Goal: Task Accomplishment & Management: Use online tool/utility

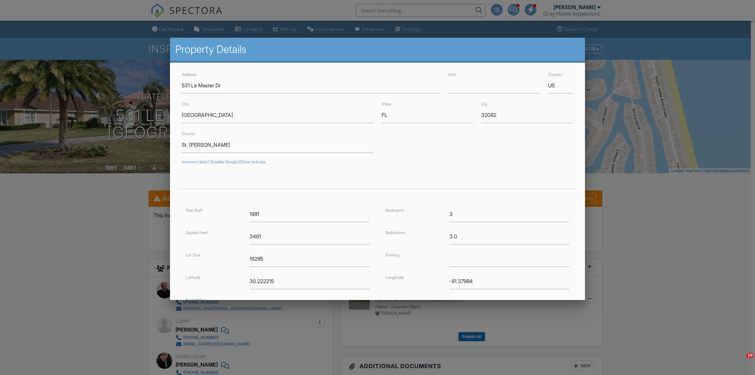
click at [112, 237] on div at bounding box center [377, 202] width 755 height 469
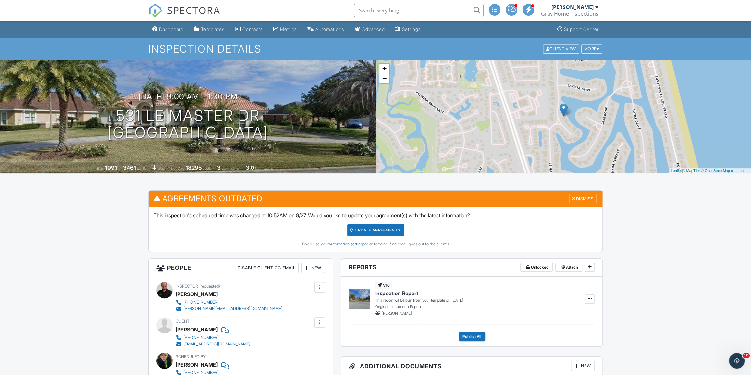
click at [171, 29] on div "Dashboard" at bounding box center [171, 29] width 25 height 6
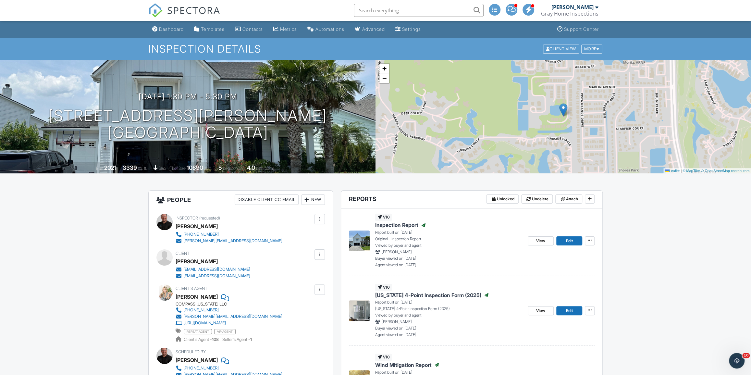
click at [165, 28] on div "Dashboard" at bounding box center [171, 29] width 25 height 6
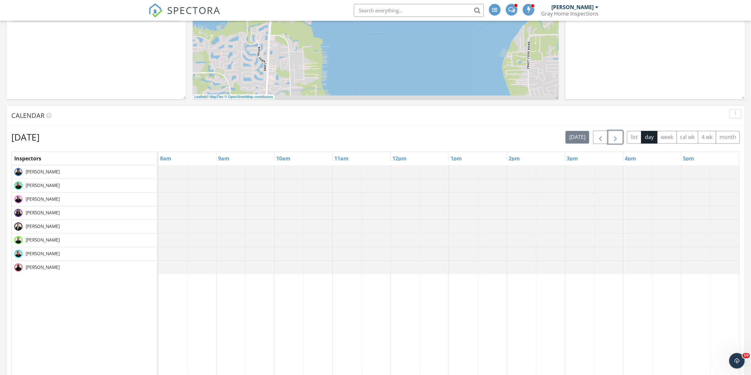
click at [618, 136] on span "button" at bounding box center [615, 137] width 8 height 8
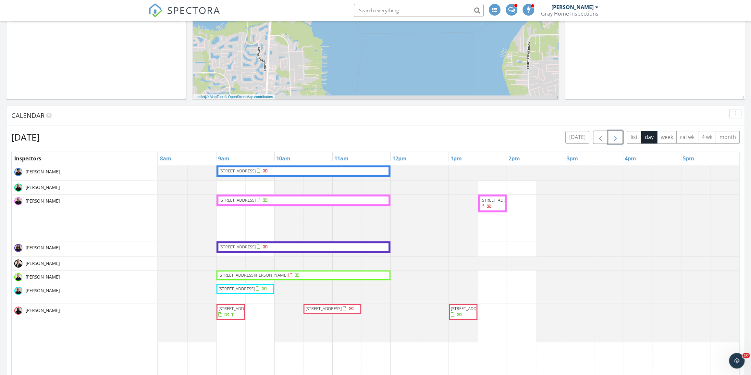
click at [618, 136] on span "button" at bounding box center [615, 137] width 8 height 8
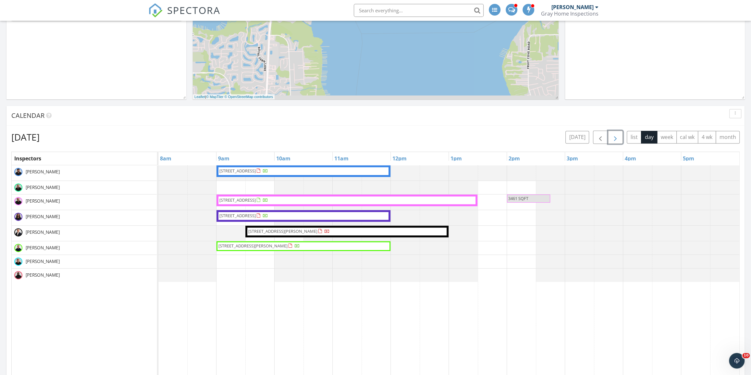
click at [243, 245] on span "11373 Madelynn Dr, Jacksonville 32256" at bounding box center [252, 246] width 69 height 6
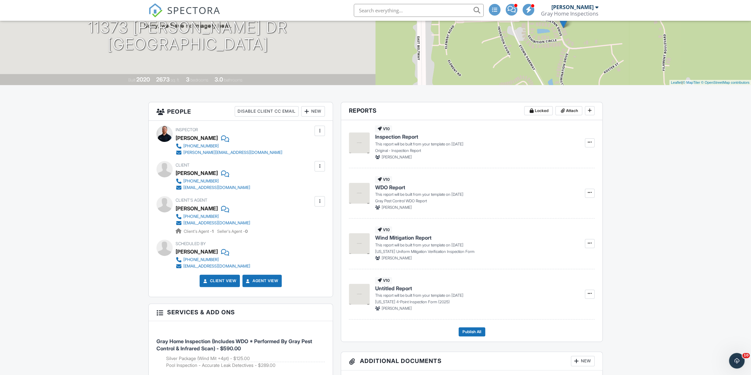
click at [320, 203] on div at bounding box center [319, 201] width 6 height 6
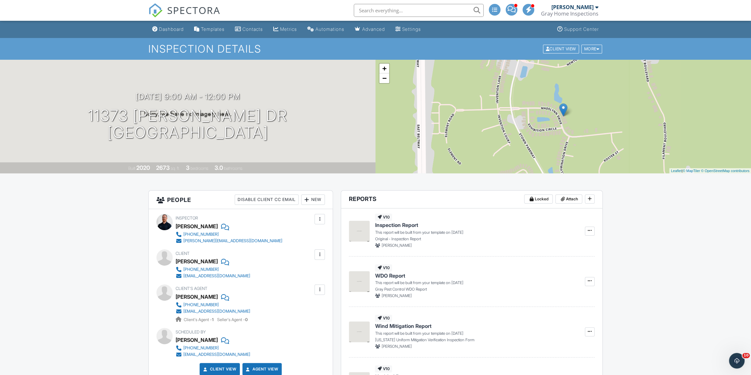
click at [314, 197] on div "New" at bounding box center [313, 199] width 24 height 10
click at [345, 253] on li "Client's Agent" at bounding box center [337, 252] width 64 height 16
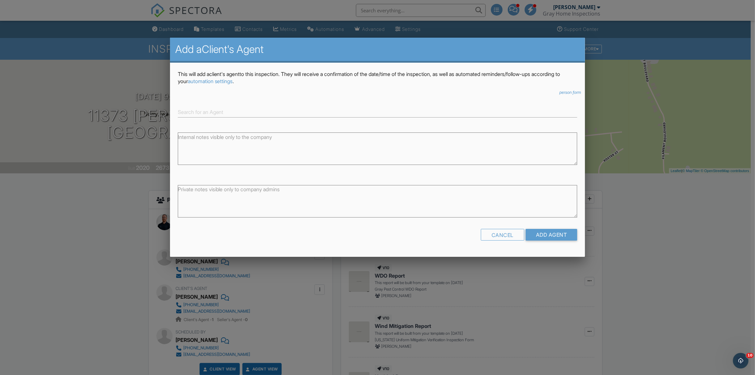
click at [237, 103] on div at bounding box center [378, 110] width 408 height 16
click at [237, 112] on input at bounding box center [378, 112] width 400 height 11
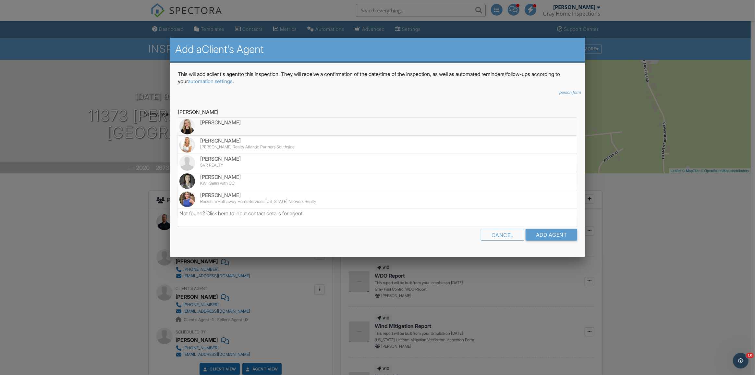
click at [273, 131] on li "Sarah Schwartz" at bounding box center [377, 126] width 399 height 18
type input "Sarah Schwartz"
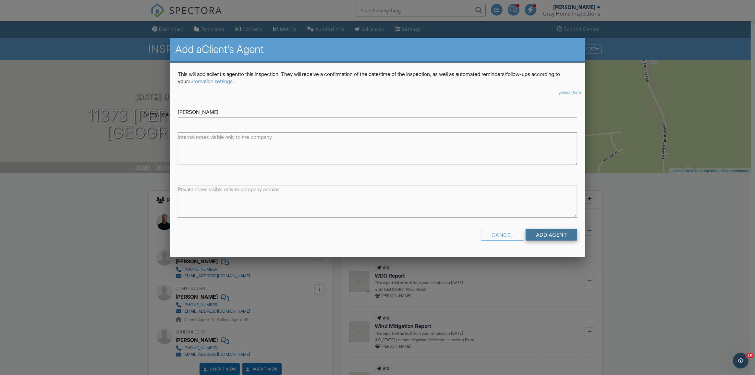
click at [555, 234] on input "Add Agent" at bounding box center [552, 235] width 52 height 12
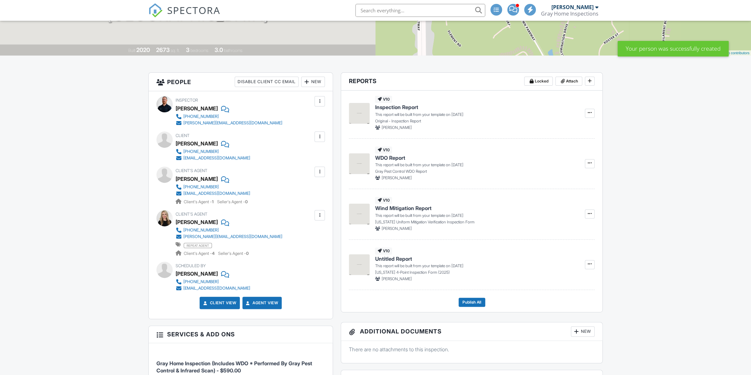
click at [320, 172] on div at bounding box center [319, 171] width 6 height 6
click at [312, 192] on li "Edit" at bounding box center [304, 191] width 33 height 16
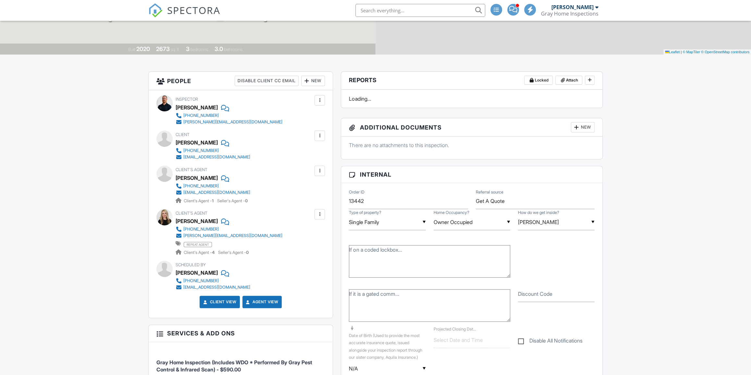
drag, startPoint x: 168, startPoint y: 173, endPoint x: 185, endPoint y: 178, distance: 17.7
click at [168, 173] on div "Client's Agent Lissa Venosh 904-233-6264 lissavenosh@kw.com Client's Agent - 1 …" at bounding box center [240, 184] width 168 height 38
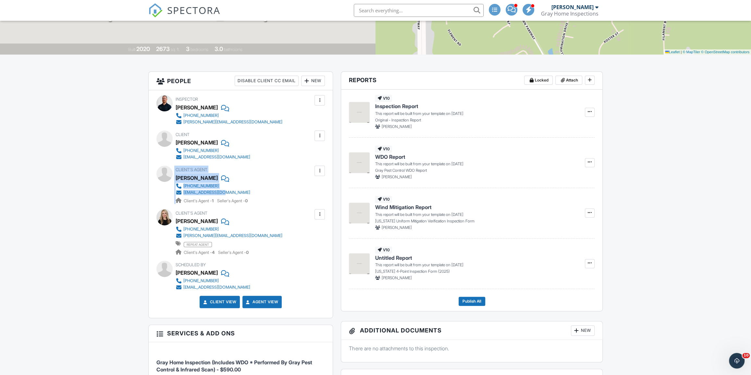
copy div "Client's Agent Lissa Venosh 904-233-6264 lissavenosh@kw.com"
click at [320, 169] on div at bounding box center [319, 170] width 6 height 6
click at [309, 202] on li "Remove" at bounding box center [304, 207] width 33 height 16
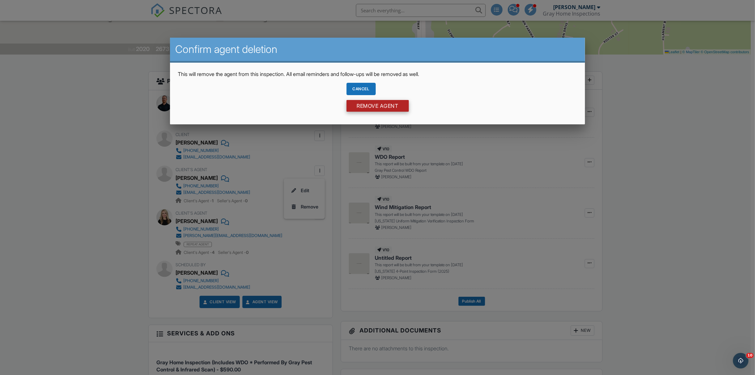
click at [372, 107] on input "Remove Agent" at bounding box center [378, 106] width 62 height 12
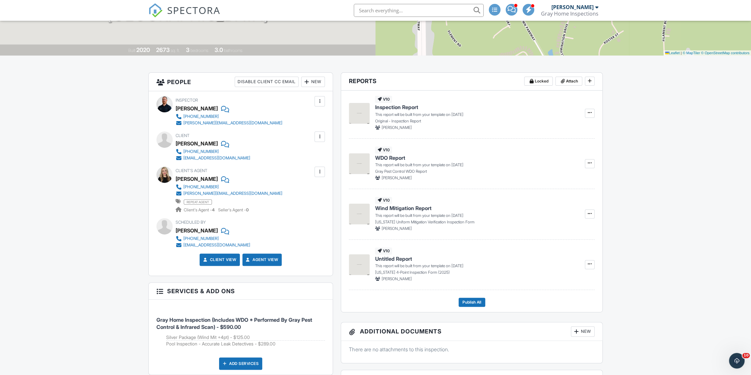
click at [314, 78] on div "New" at bounding box center [313, 82] width 24 height 10
click at [332, 146] on li "Listing Agent" at bounding box center [337, 150] width 64 height 16
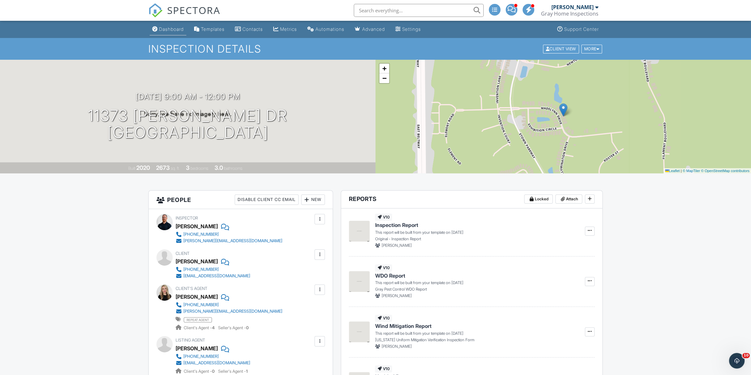
click at [175, 37] on li "Dashboard" at bounding box center [167, 29] width 39 height 17
click at [159, 19] on link "SPECTORA" at bounding box center [184, 16] width 72 height 14
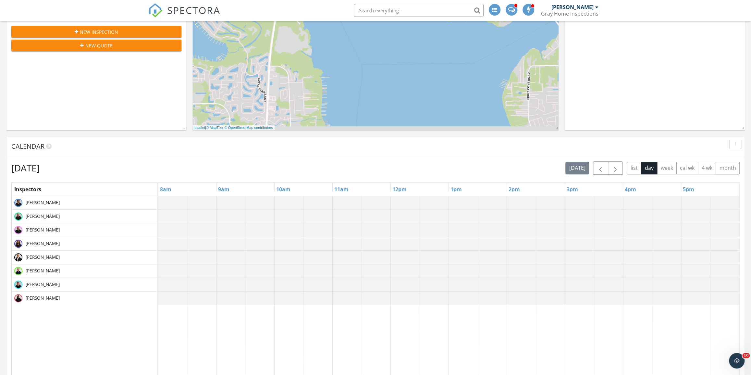
scroll to position [118, 0]
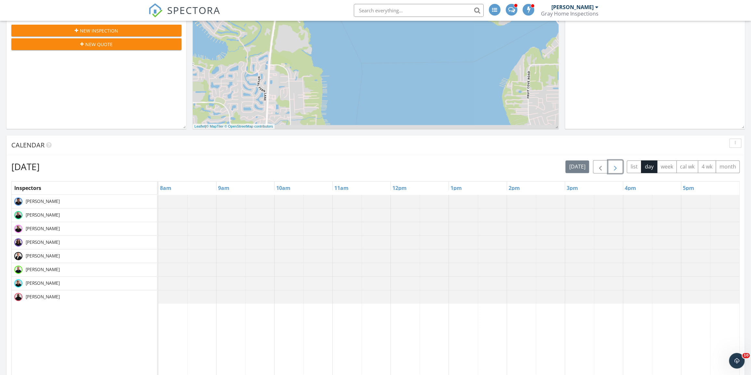
click at [613, 167] on span "button" at bounding box center [615, 167] width 8 height 8
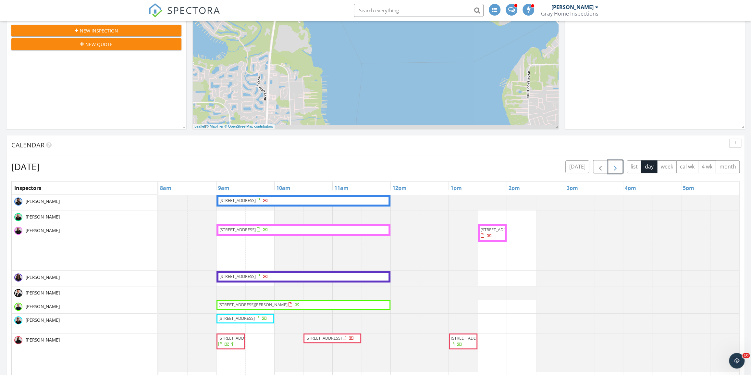
click at [613, 166] on span "button" at bounding box center [615, 167] width 8 height 8
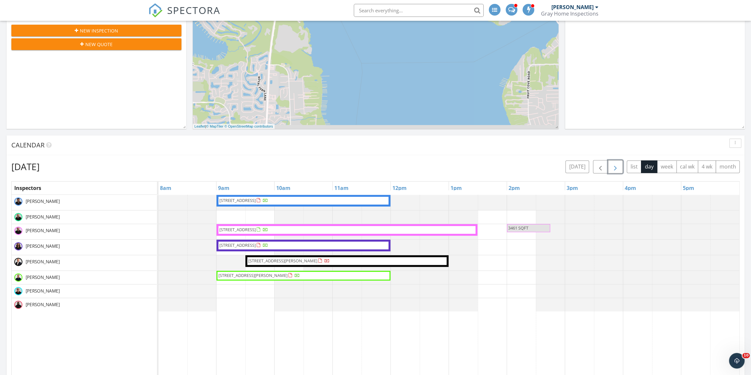
click at [300, 274] on div at bounding box center [297, 275] width 5 height 5
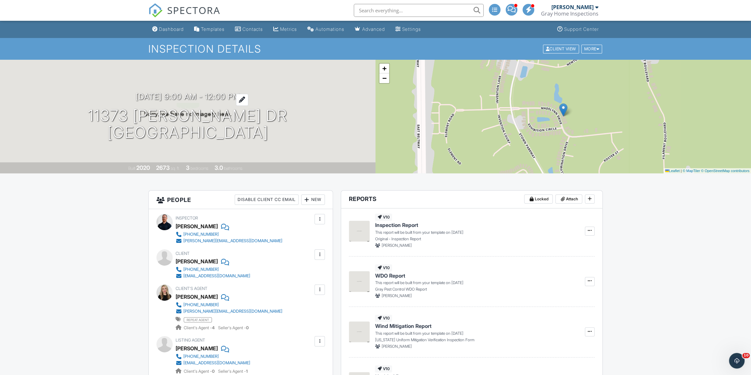
click at [247, 95] on div at bounding box center [242, 100] width 12 height 12
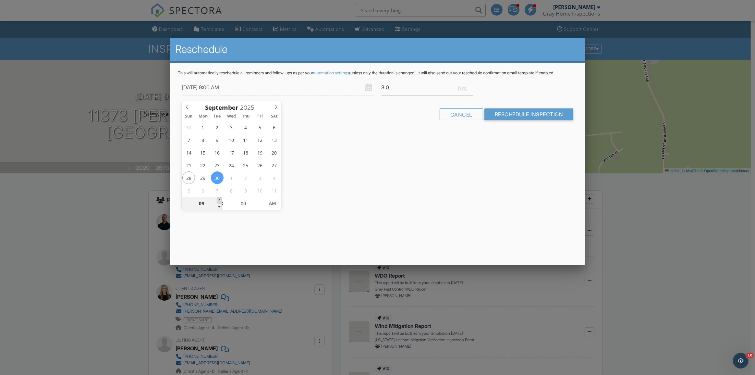
type input "09/30/2025 10:00 AM"
type input "10"
click at [220, 200] on span at bounding box center [219, 200] width 5 height 6
type input "09/30/2025 11:00 AM"
type input "11"
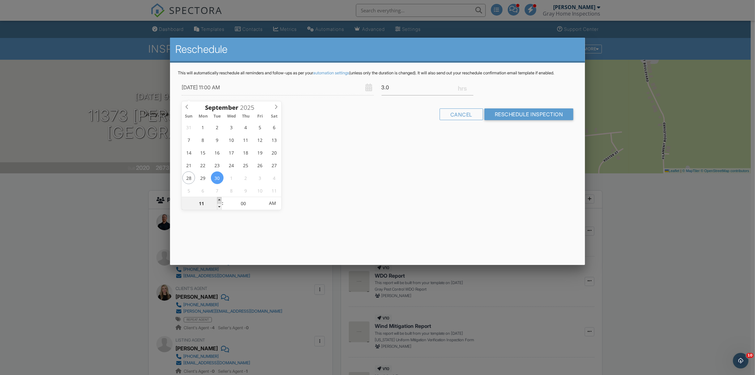
click at [220, 200] on span at bounding box center [219, 200] width 5 height 6
type input "09/30/2025 12:00 PM"
type input "12"
click at [220, 200] on span at bounding box center [219, 200] width 5 height 6
type input "09/30/2025 1:00 PM"
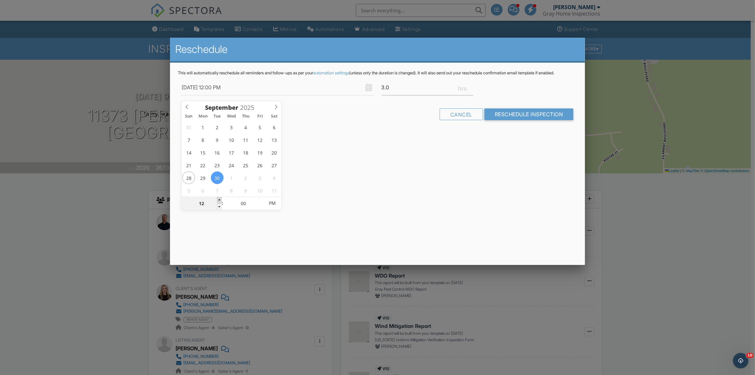
type input "01"
click at [220, 200] on span at bounding box center [219, 200] width 5 height 6
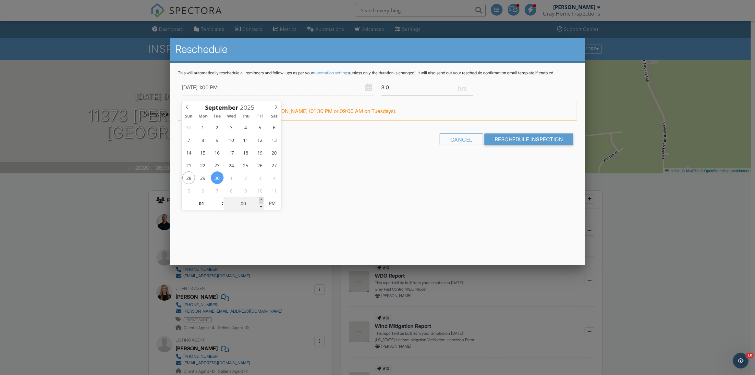
type input "09/30/2025 1:05 PM"
type input "05"
click at [260, 199] on span at bounding box center [261, 200] width 5 height 6
type input "09/30/2025 1:10 PM"
type input "10"
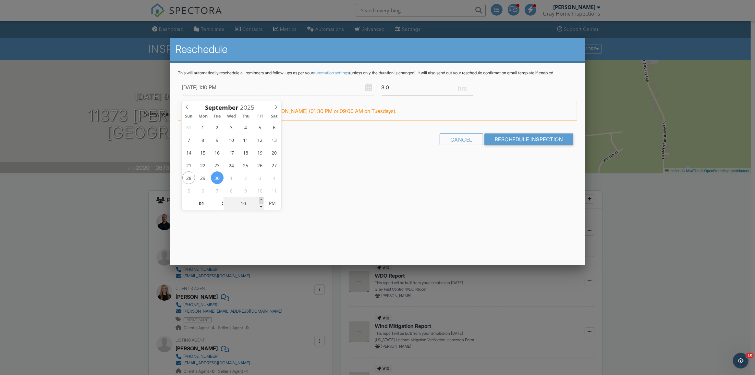
click at [261, 199] on span at bounding box center [261, 200] width 5 height 6
type input "09/30/2025 1:15 PM"
type input "15"
click at [261, 199] on span at bounding box center [261, 200] width 5 height 6
type input "09/30/2025 1:20 PM"
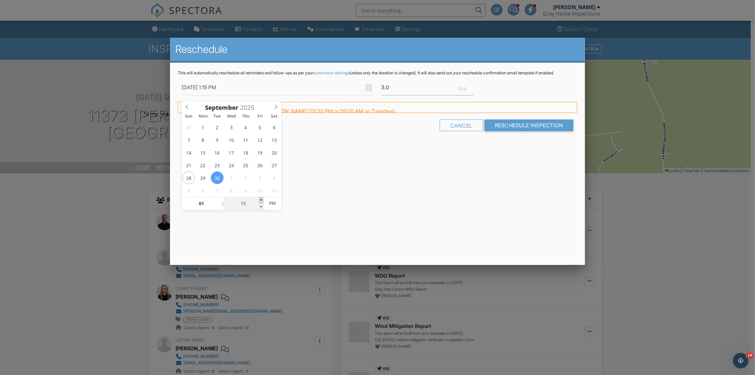
type input "20"
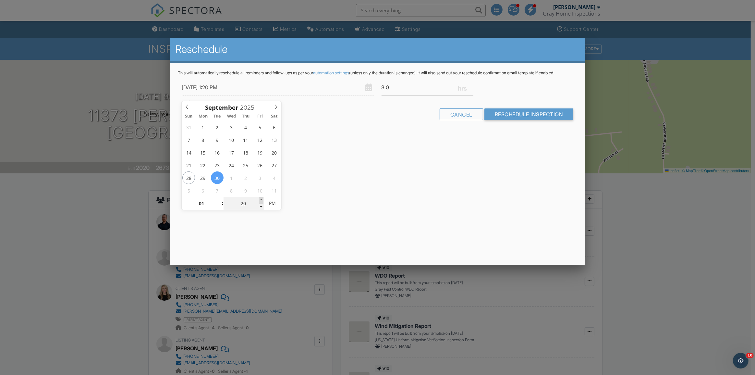
click at [261, 199] on span at bounding box center [261, 200] width 5 height 6
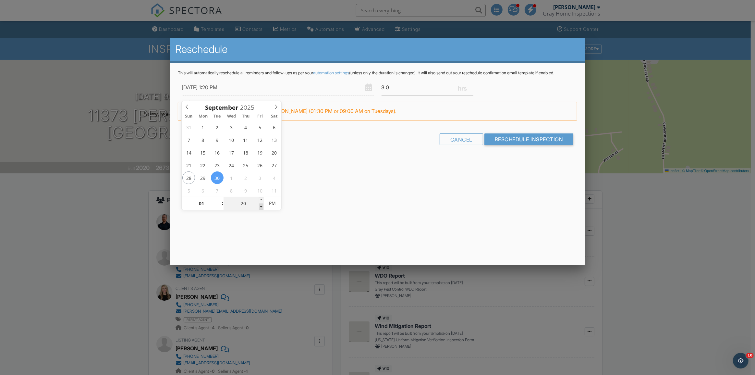
type input "09/30/2025 1:15 PM"
type input "15"
click at [263, 204] on span at bounding box center [261, 206] width 5 height 6
type input "09/30/2025 1:20 PM"
type input "20"
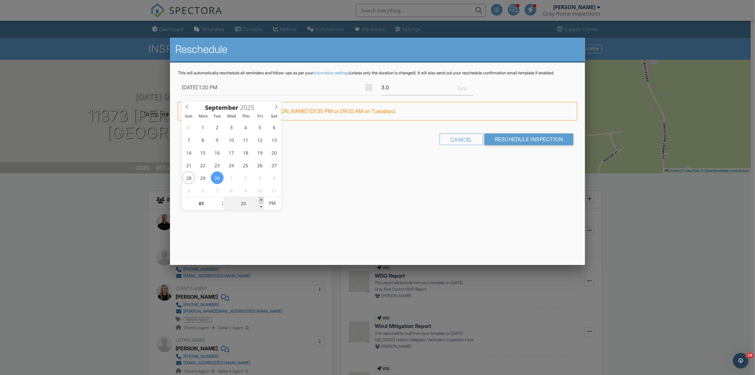
click at [262, 198] on span at bounding box center [261, 200] width 5 height 6
type input "09/30/2025 1:25 PM"
type input "25"
click at [262, 198] on span at bounding box center [261, 200] width 5 height 6
type input "09/30/2025 1:30 PM"
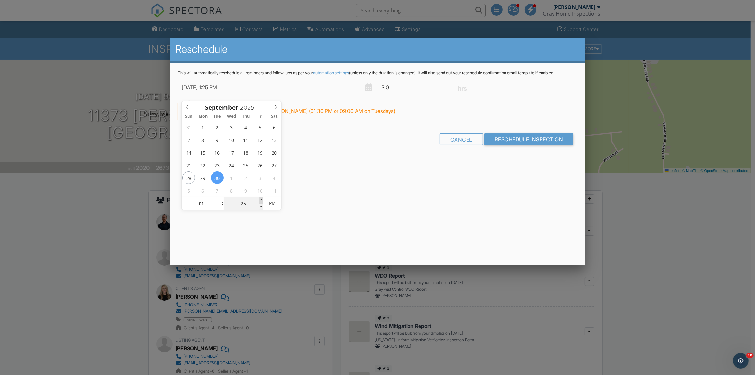
type input "30"
click at [262, 198] on span at bounding box center [261, 200] width 5 height 6
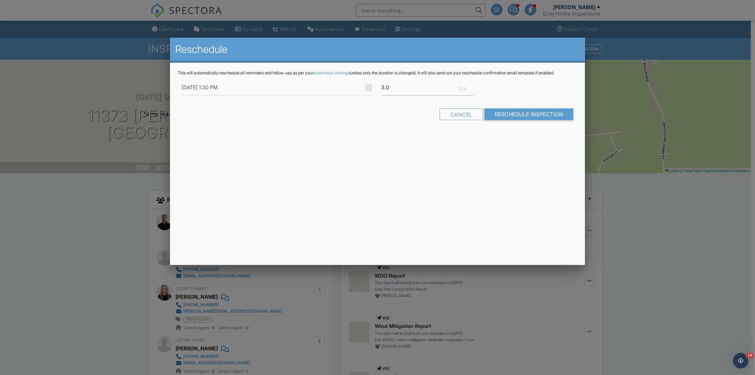
click at [532, 125] on div "Cancel Reschedule Inspection" at bounding box center [378, 116] width 400 height 17
click at [535, 120] on input "Reschedule Inspection" at bounding box center [528, 114] width 89 height 12
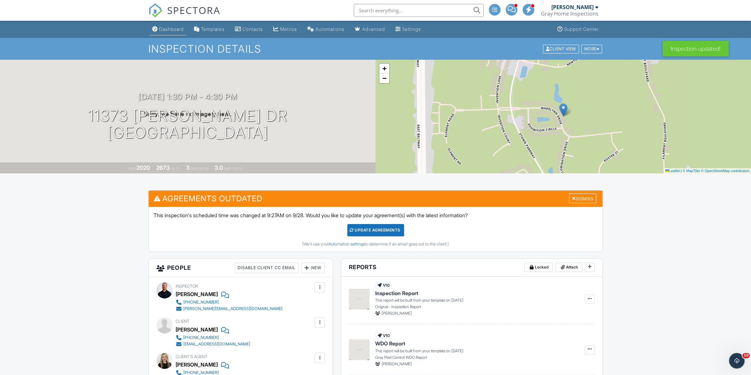
click at [175, 26] on div "Dashboard" at bounding box center [171, 29] width 25 height 6
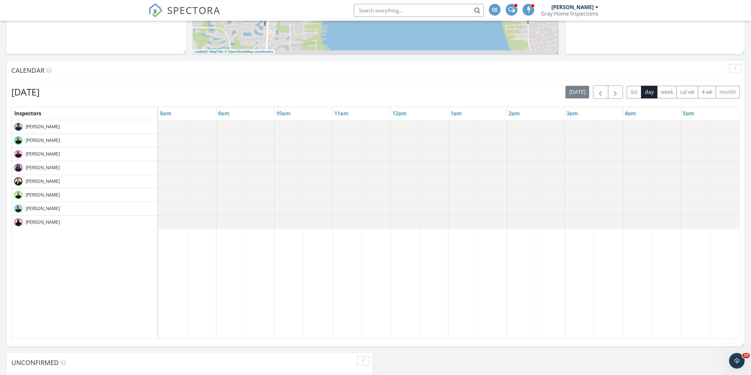
scroll to position [206, 0]
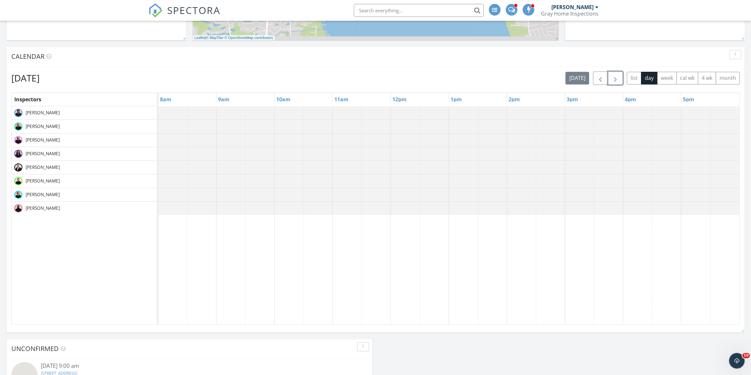
click at [619, 81] on span "button" at bounding box center [615, 78] width 8 height 8
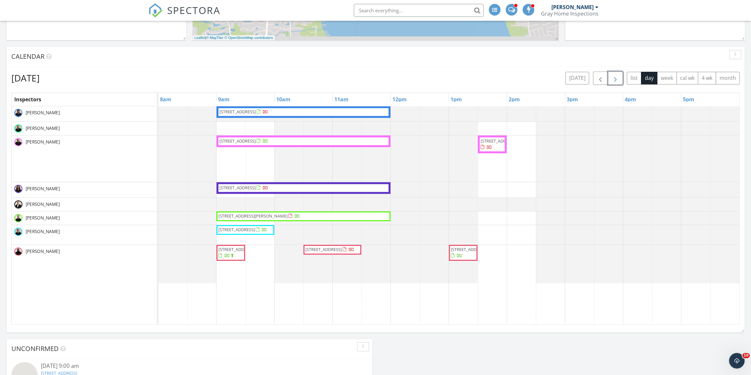
click at [619, 81] on span "button" at bounding box center [615, 78] width 8 height 8
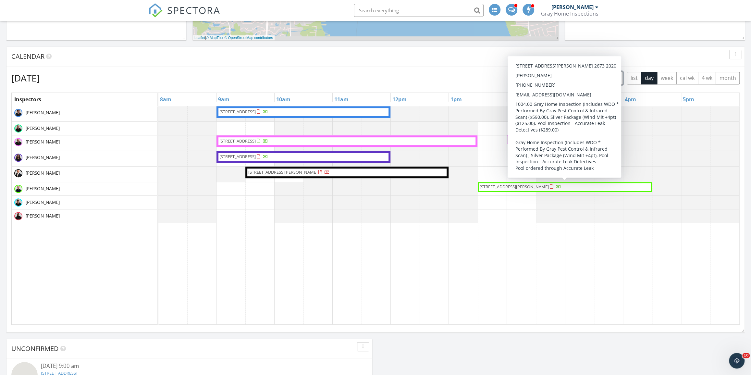
click at [549, 189] on span "[STREET_ADDRESS][PERSON_NAME]" at bounding box center [514, 187] width 69 height 6
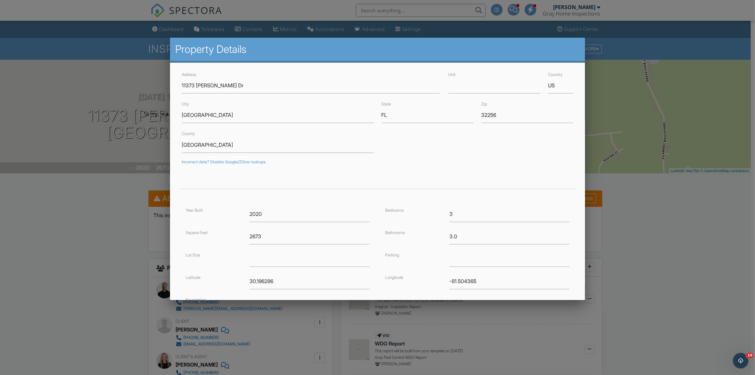
click at [105, 31] on div at bounding box center [377, 202] width 755 height 469
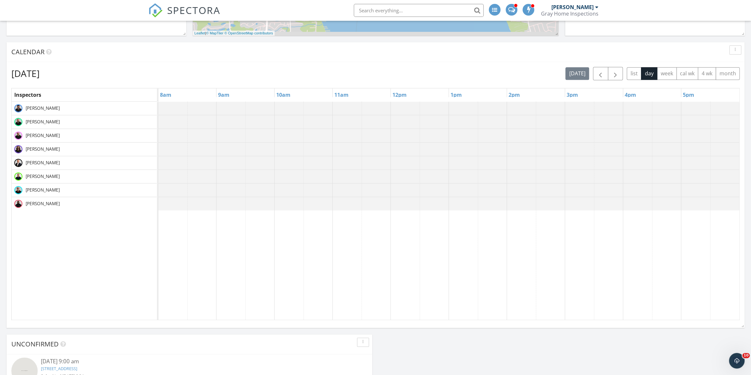
scroll to position [236, 0]
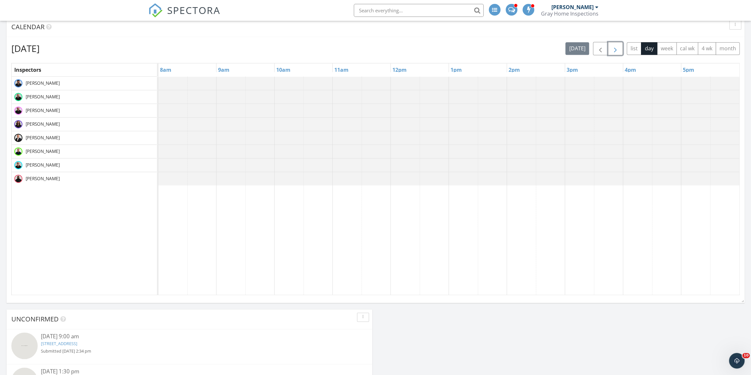
click at [613, 46] on span "button" at bounding box center [615, 49] width 8 height 8
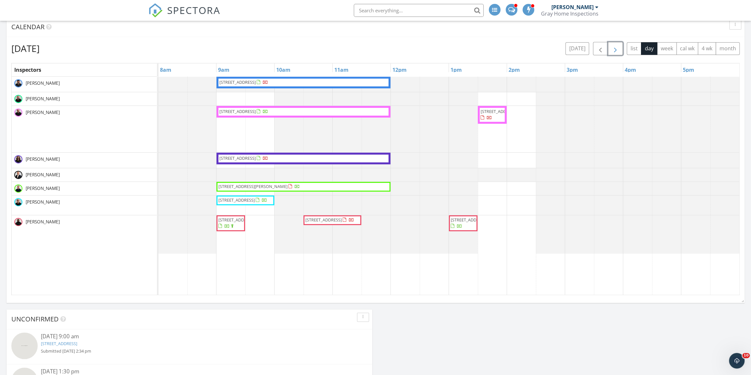
click at [614, 46] on span "button" at bounding box center [615, 49] width 8 height 8
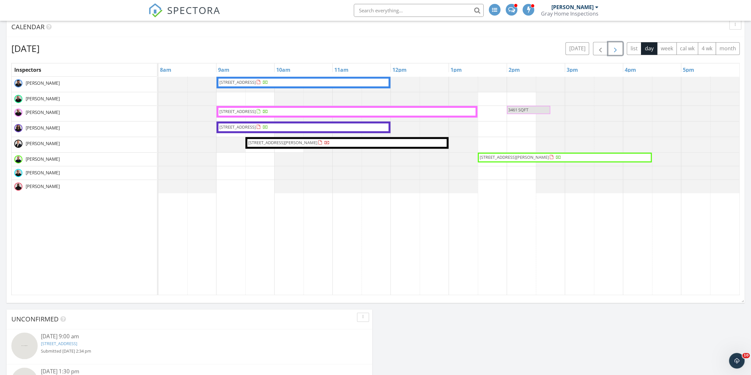
click at [256, 83] on span "[STREET_ADDRESS]" at bounding box center [237, 82] width 36 height 6
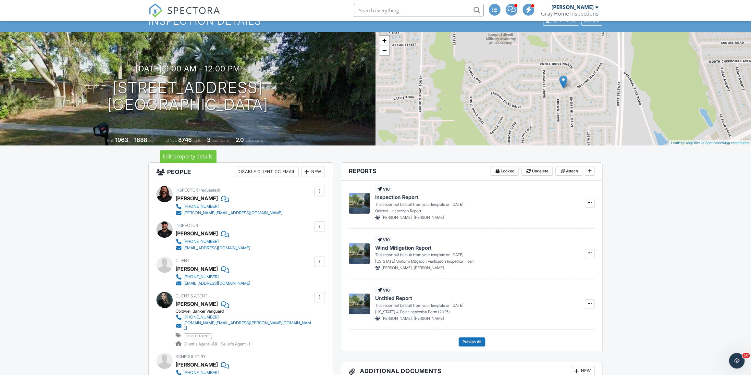
scroll to position [29, 0]
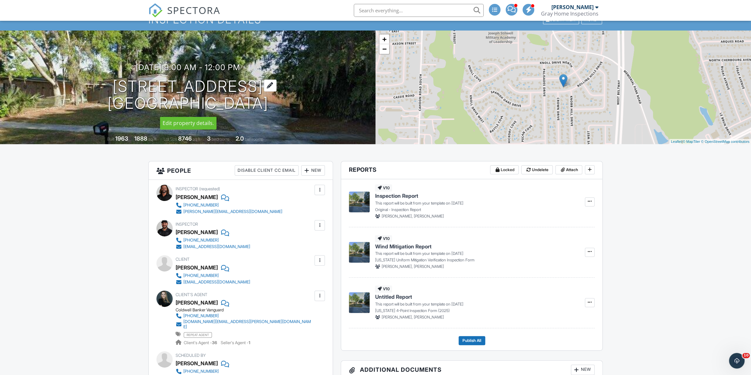
click at [206, 81] on h1 "7653 Rolling Hills Dr Jacksonville, FL 32221" at bounding box center [187, 95] width 161 height 34
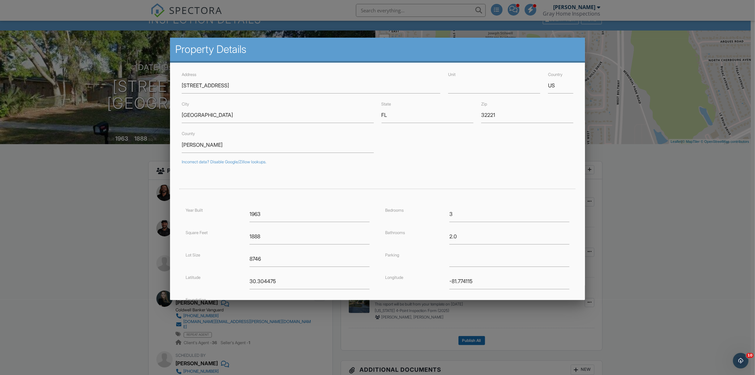
click at [124, 160] on div at bounding box center [377, 202] width 755 height 469
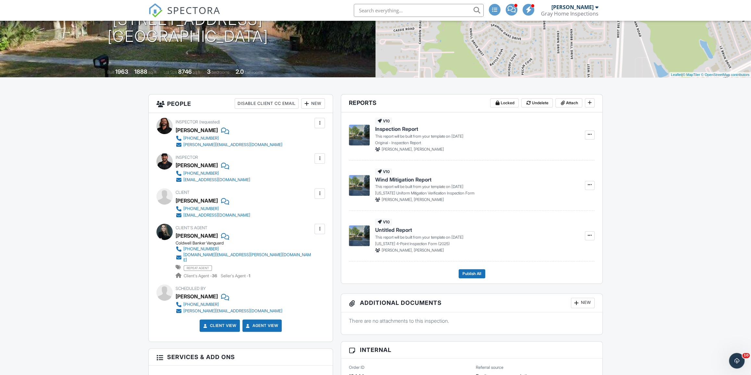
scroll to position [88, 0]
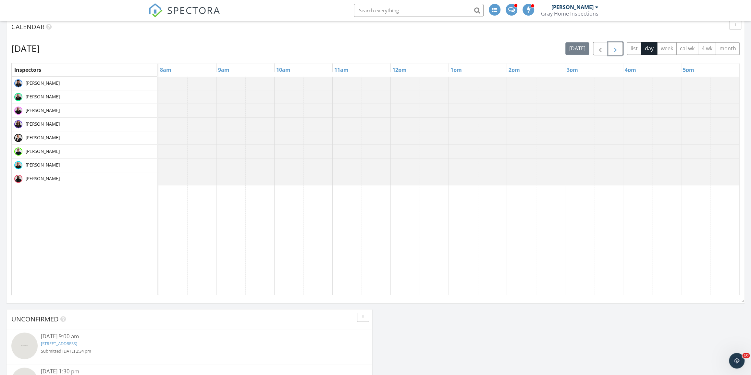
click at [616, 43] on button "button" at bounding box center [615, 48] width 15 height 13
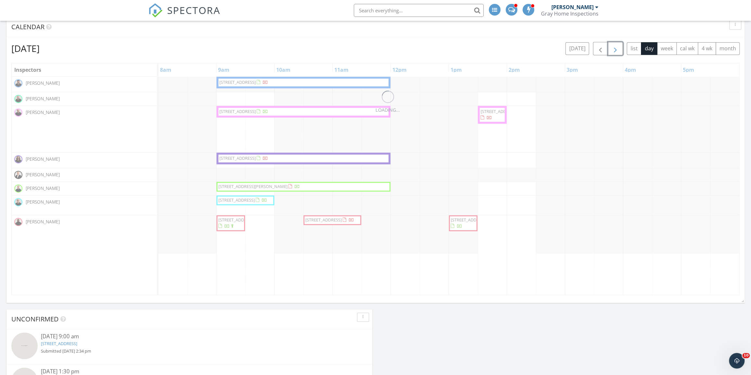
click at [616, 43] on button "button" at bounding box center [615, 48] width 15 height 13
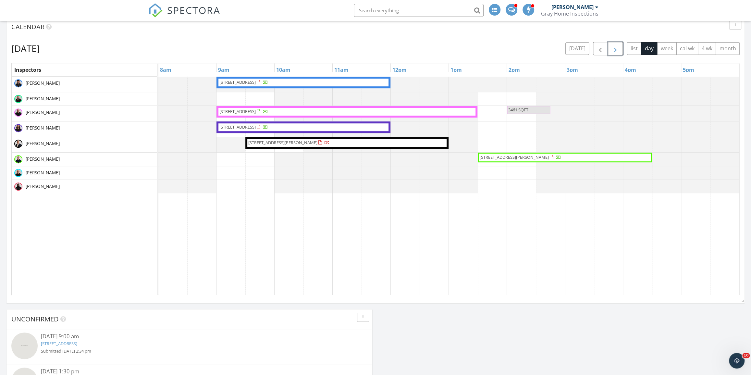
click at [616, 44] on button "button" at bounding box center [615, 48] width 15 height 13
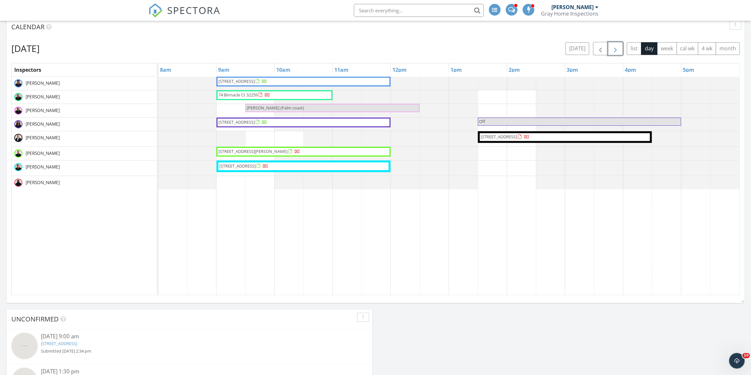
click at [616, 44] on button "button" at bounding box center [615, 48] width 15 height 13
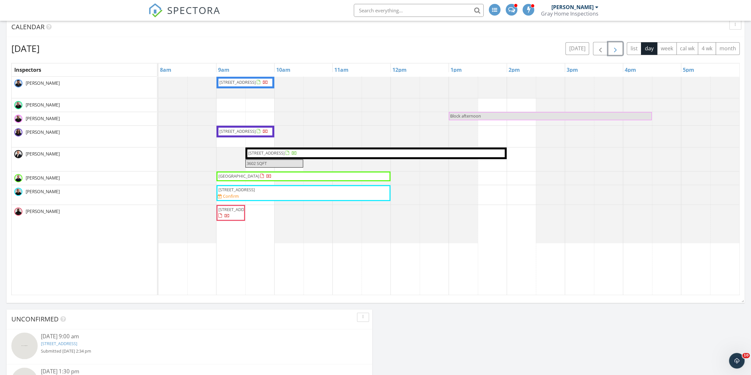
click at [613, 47] on span "button" at bounding box center [615, 49] width 8 height 8
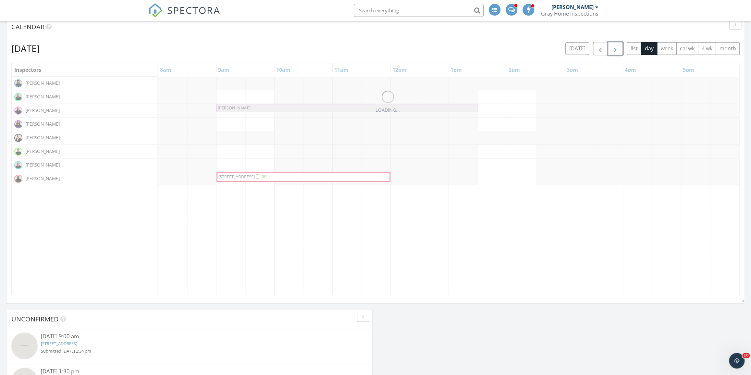
click at [613, 47] on span "button" at bounding box center [615, 49] width 8 height 8
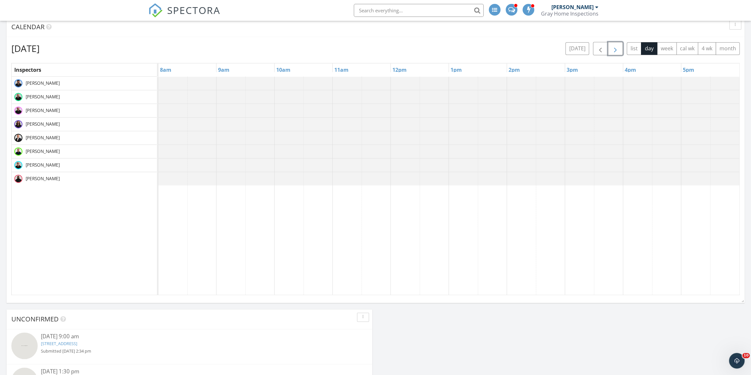
click at [613, 47] on span "button" at bounding box center [615, 49] width 8 height 8
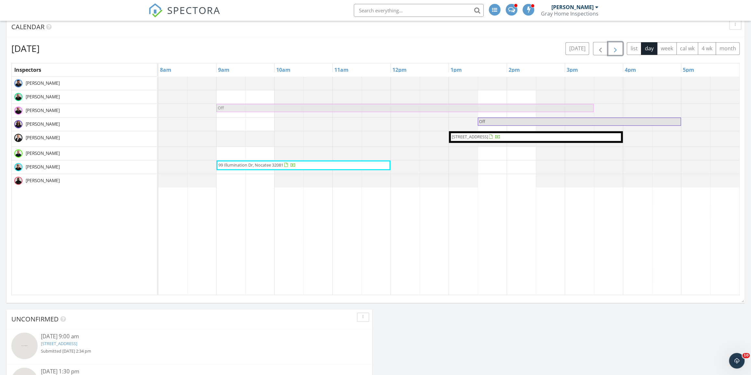
drag, startPoint x: 414, startPoint y: 107, endPoint x: 399, endPoint y: 110, distance: 14.9
click at [158, 110] on div "Off Off" at bounding box center [158, 110] width 0 height 12
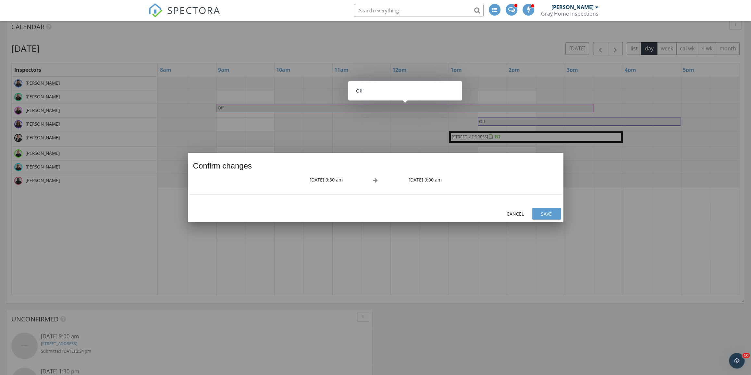
click at [550, 212] on div "Save" at bounding box center [546, 213] width 18 height 7
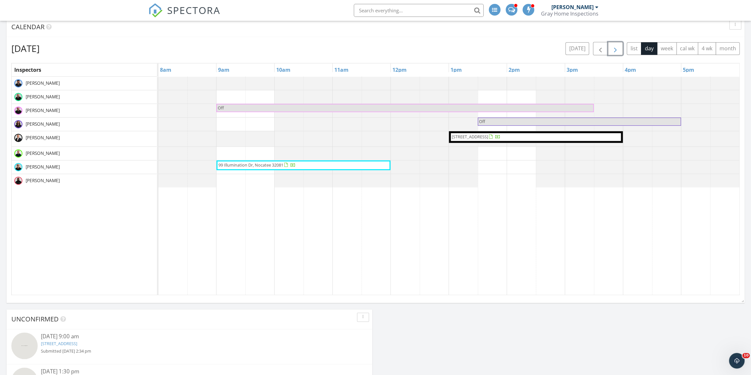
click at [623, 47] on button "button" at bounding box center [615, 48] width 15 height 13
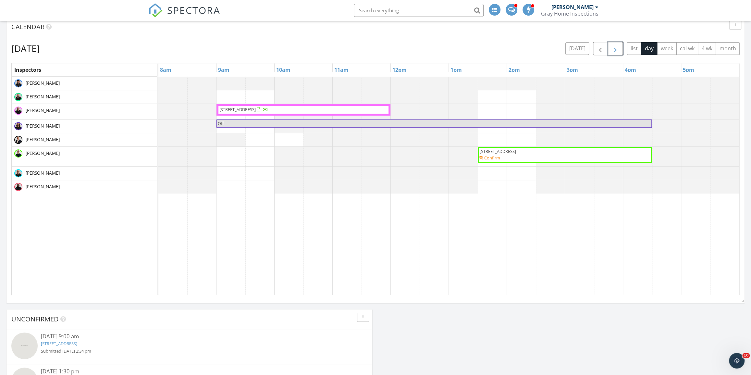
click at [613, 45] on span "button" at bounding box center [615, 49] width 8 height 8
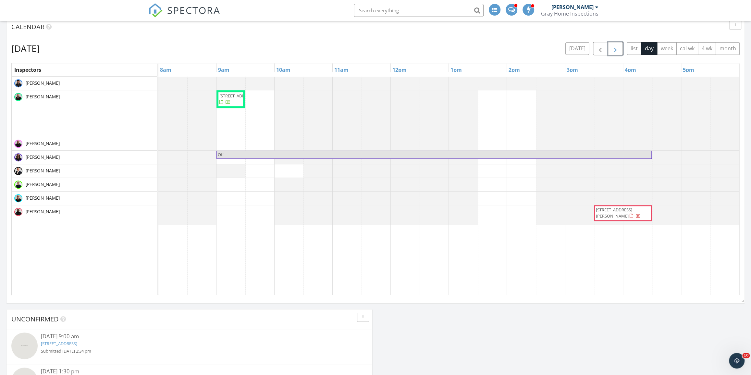
click at [613, 45] on span "button" at bounding box center [615, 49] width 8 height 8
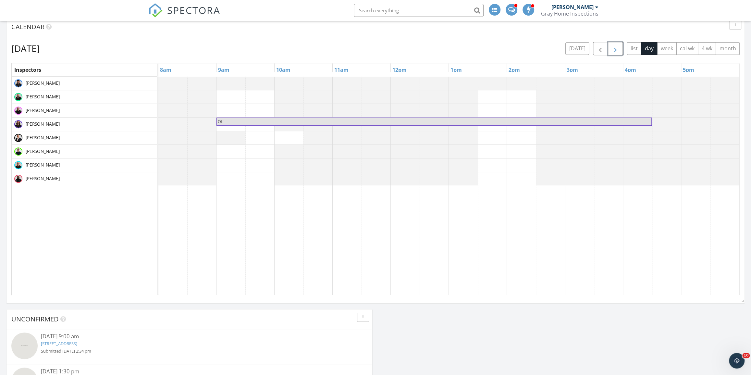
click at [613, 47] on span "button" at bounding box center [615, 49] width 8 height 8
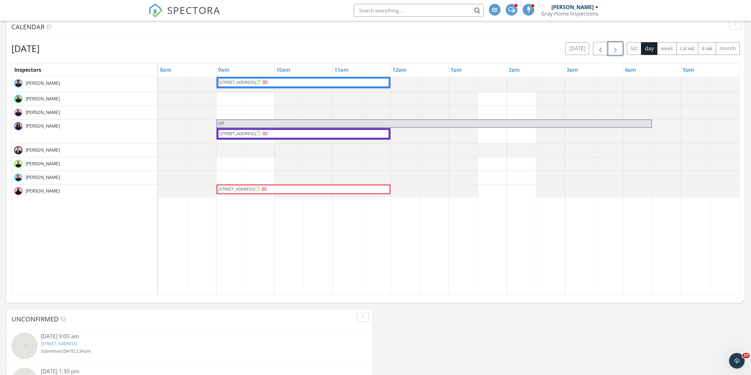
drag, startPoint x: 613, startPoint y: 47, endPoint x: 448, endPoint y: 28, distance: 166.6
click at [450, 28] on div "Calendar [DATE] [DATE] list day week cal wk 4 wk month Inspectors 8am 9am 10am …" at bounding box center [375, 158] width 738 height 283
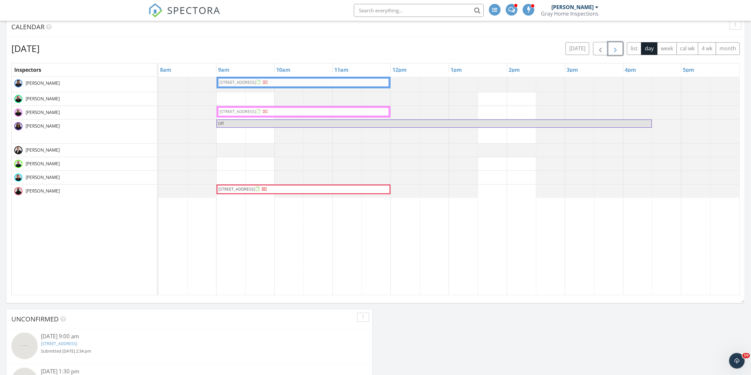
drag, startPoint x: 274, startPoint y: 133, endPoint x: 274, endPoint y: 114, distance: 19.1
click at [274, 114] on tbody "[STREET_ADDRESS] [STREET_ADDRESS] [STREET_ADDRESS] Off [STREET_ADDRESS] [STREET…" at bounding box center [448, 137] width 581 height 121
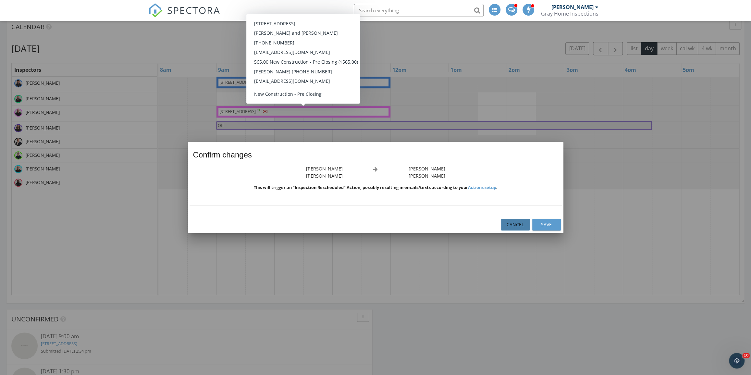
click at [522, 226] on div "Cancel" at bounding box center [515, 224] width 18 height 7
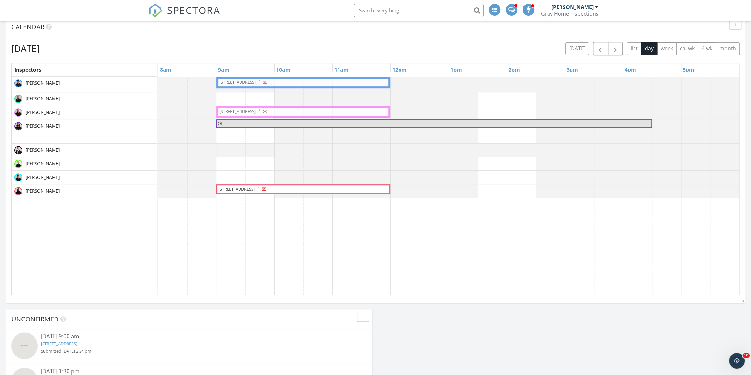
drag, startPoint x: 300, startPoint y: 137, endPoint x: 298, endPoint y: 120, distance: 16.4
click at [158, 120] on div "Off [STREET_ADDRESS]" at bounding box center [158, 131] width 0 height 24
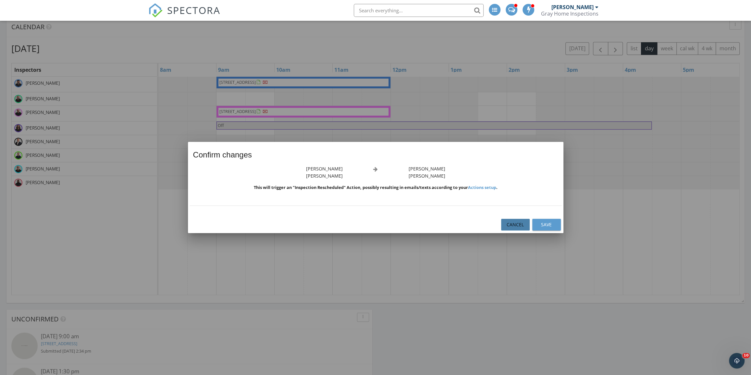
click at [518, 221] on div "Cancel" at bounding box center [515, 224] width 18 height 7
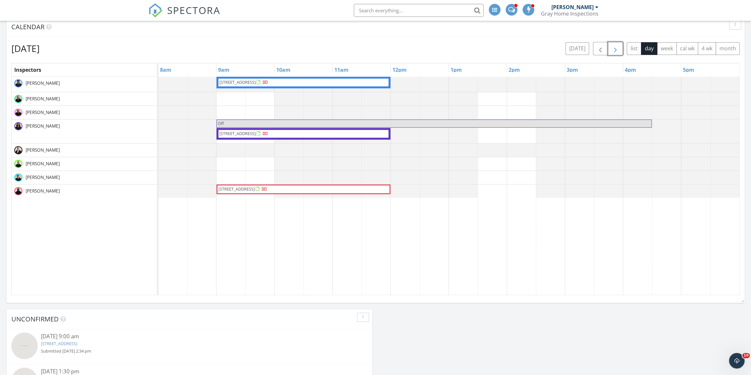
click at [611, 52] on span "button" at bounding box center [615, 49] width 8 height 8
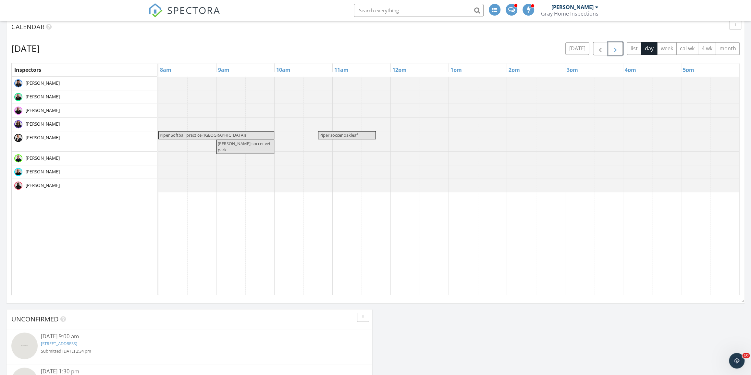
click at [612, 51] on span "button" at bounding box center [615, 49] width 8 height 8
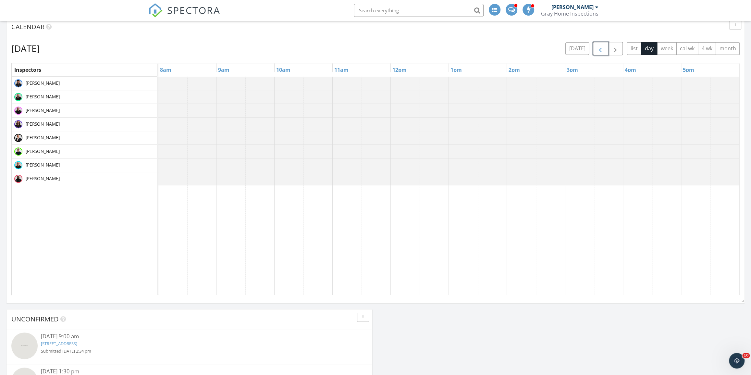
click at [596, 50] on span "button" at bounding box center [600, 49] width 8 height 8
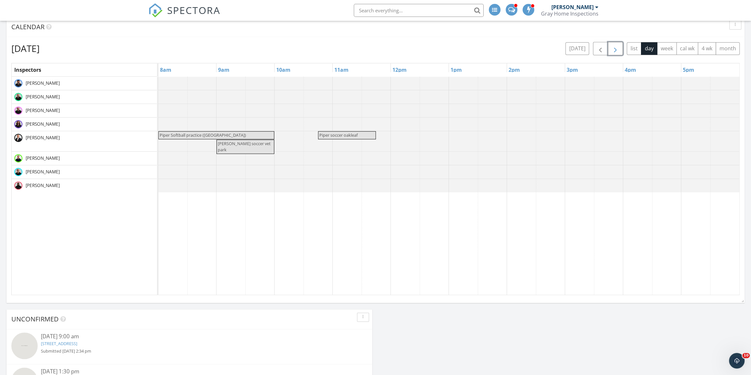
click at [616, 49] on span "button" at bounding box center [615, 49] width 8 height 8
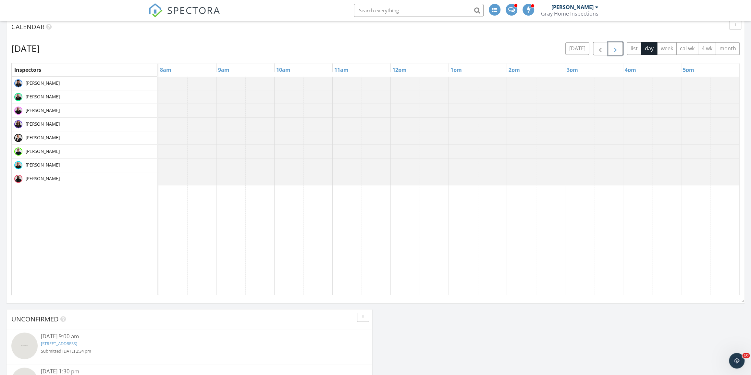
click at [616, 49] on span "button" at bounding box center [615, 49] width 8 height 8
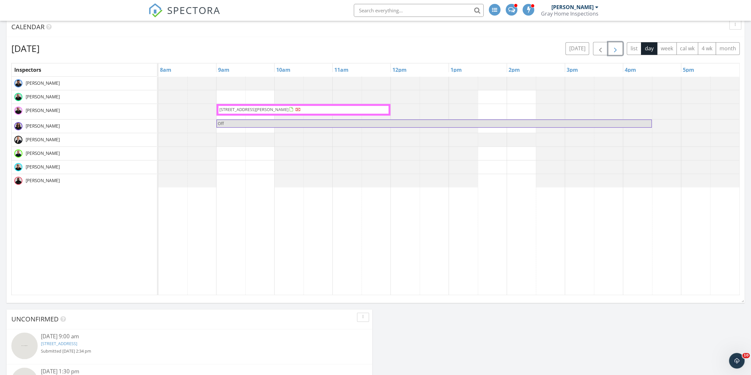
click at [615, 48] on span "button" at bounding box center [615, 49] width 8 height 8
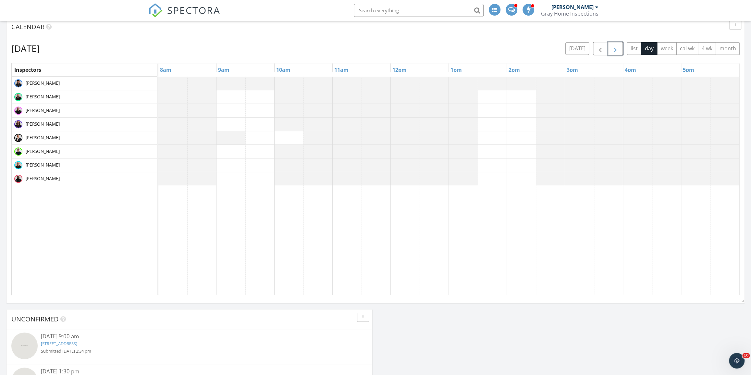
click at [615, 47] on span "button" at bounding box center [615, 49] width 8 height 8
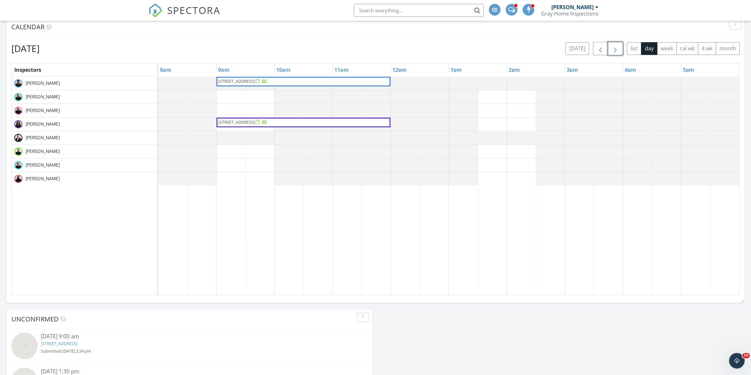
click at [615, 47] on span "button" at bounding box center [615, 49] width 8 height 8
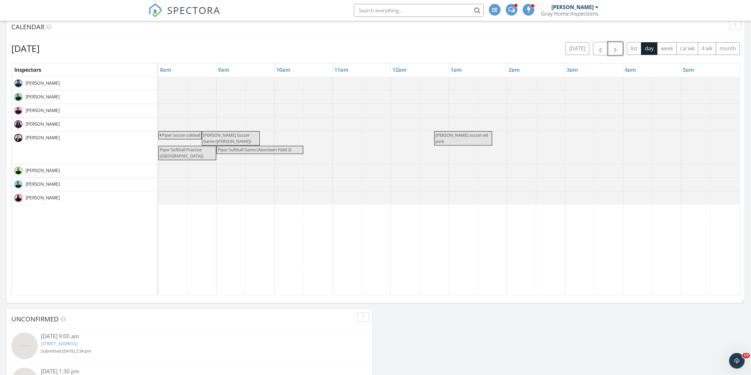
click at [615, 47] on span "button" at bounding box center [615, 49] width 8 height 8
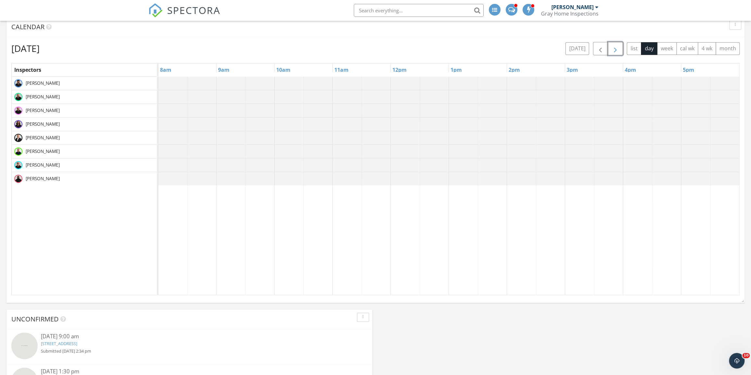
click at [615, 46] on span "button" at bounding box center [615, 49] width 8 height 8
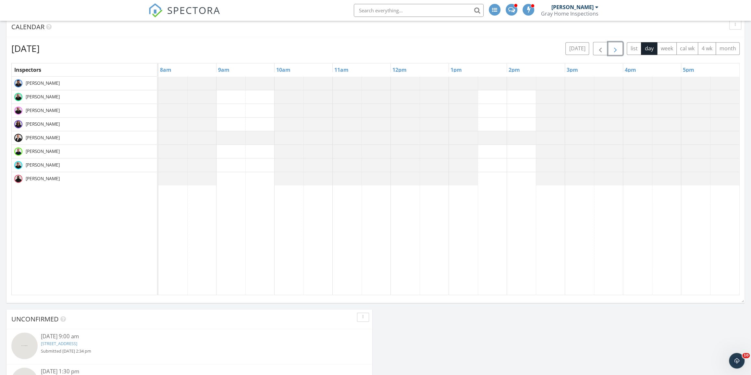
click at [616, 46] on span "button" at bounding box center [615, 49] width 8 height 8
click at [616, 45] on span "button" at bounding box center [615, 49] width 8 height 8
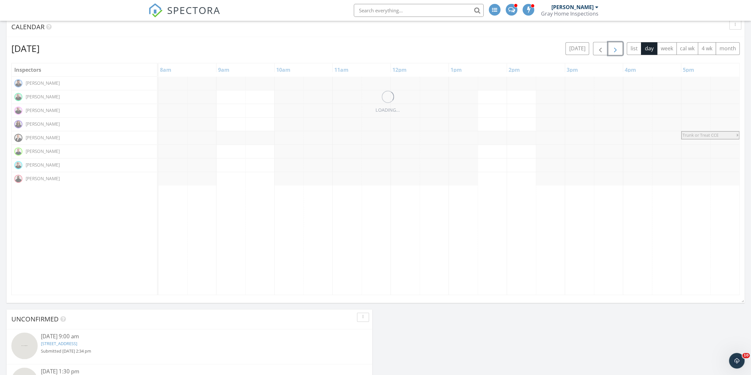
click at [616, 45] on span "button" at bounding box center [615, 49] width 8 height 8
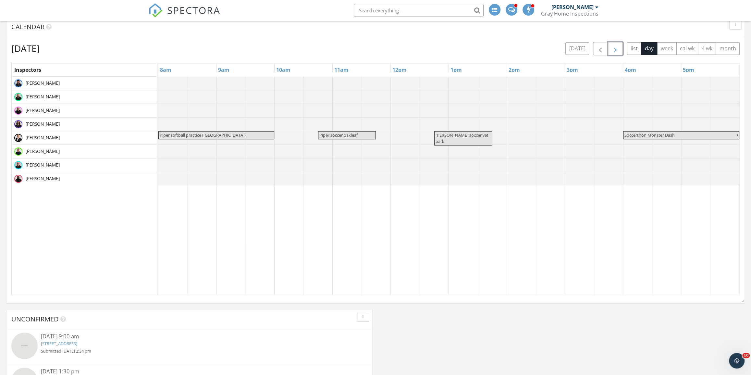
click at [616, 45] on span "button" at bounding box center [615, 49] width 8 height 8
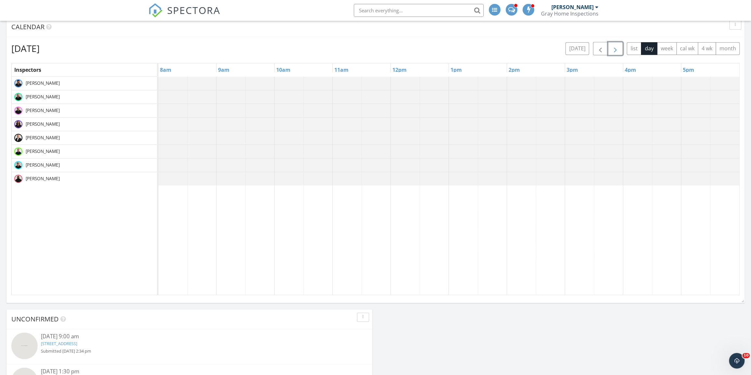
click at [616, 45] on span "button" at bounding box center [615, 49] width 8 height 8
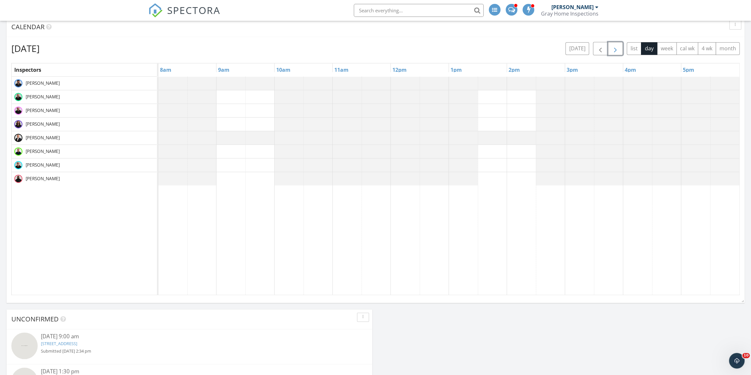
click at [616, 45] on span "button" at bounding box center [615, 49] width 8 height 8
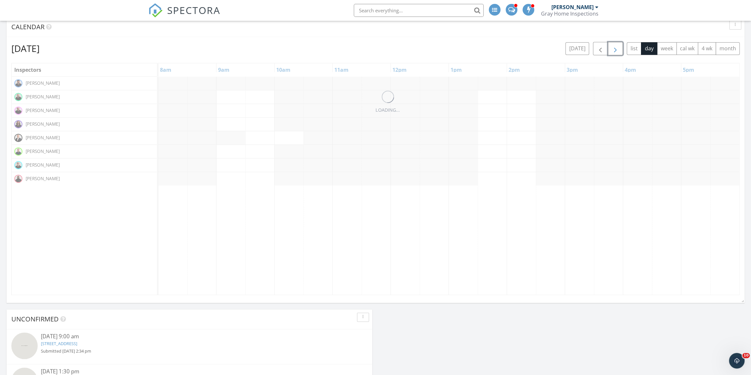
click at [616, 45] on span "button" at bounding box center [615, 49] width 8 height 8
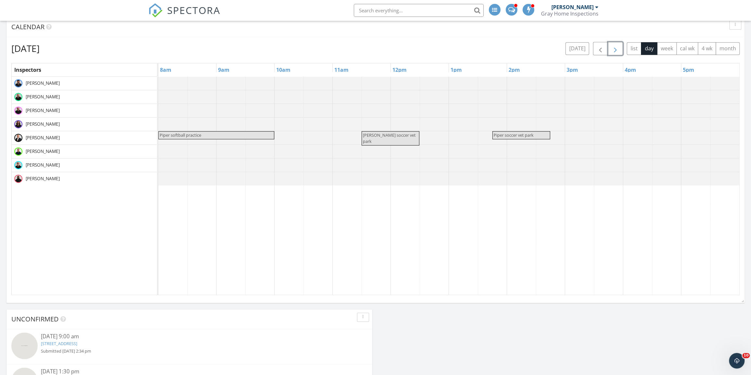
click at [616, 45] on span "button" at bounding box center [615, 49] width 8 height 8
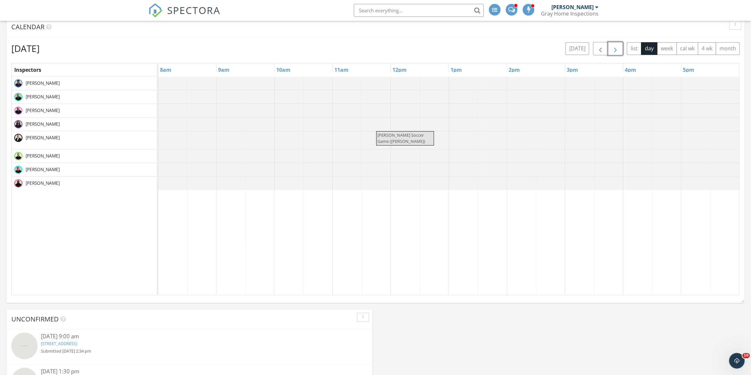
click at [616, 45] on span "button" at bounding box center [615, 49] width 8 height 8
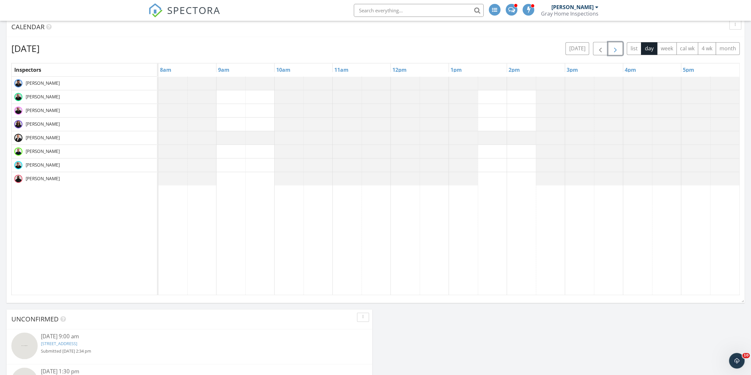
click at [616, 45] on span "button" at bounding box center [615, 49] width 8 height 8
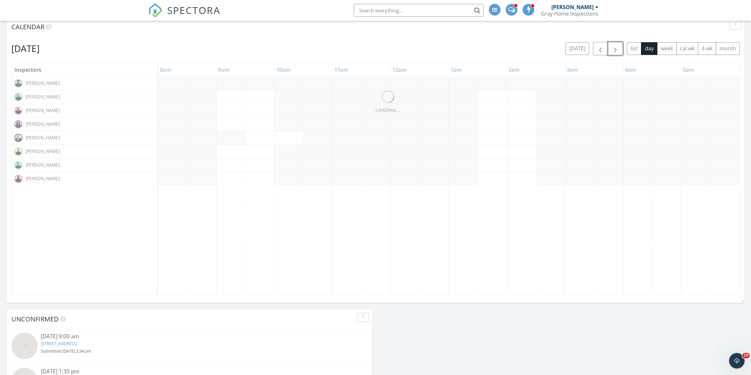
click at [616, 45] on span "button" at bounding box center [615, 49] width 8 height 8
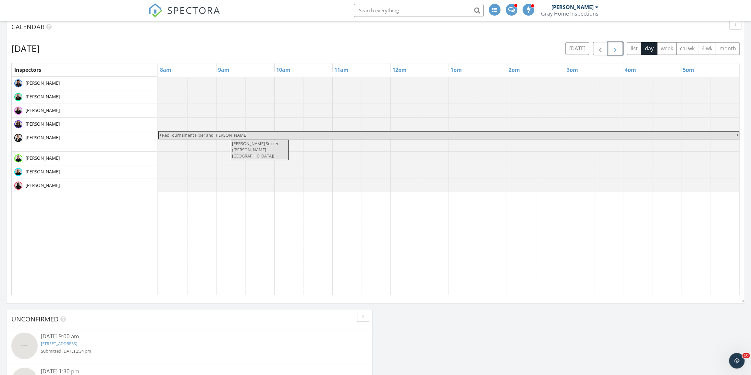
click at [616, 45] on span "button" at bounding box center [615, 49] width 8 height 8
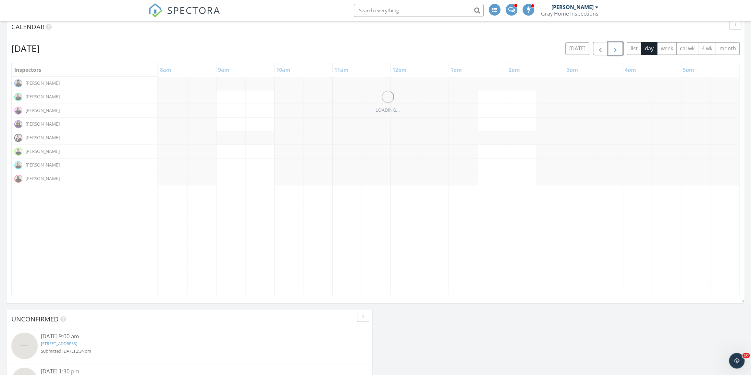
click at [616, 45] on span "button" at bounding box center [615, 49] width 8 height 8
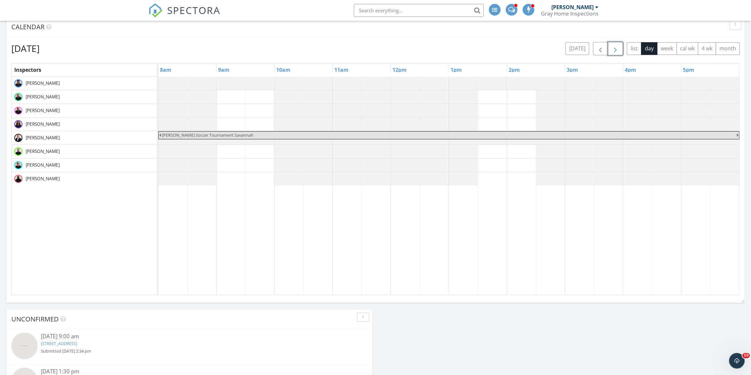
click at [616, 45] on span "button" at bounding box center [615, 49] width 8 height 8
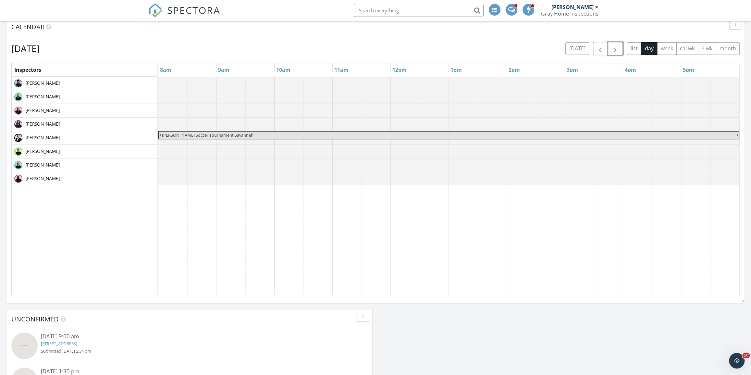
click at [616, 45] on span "button" at bounding box center [615, 49] width 8 height 8
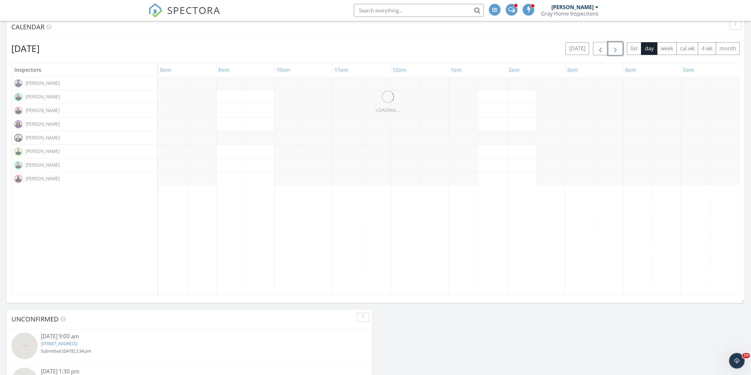
click at [616, 45] on span "button" at bounding box center [615, 49] width 8 height 8
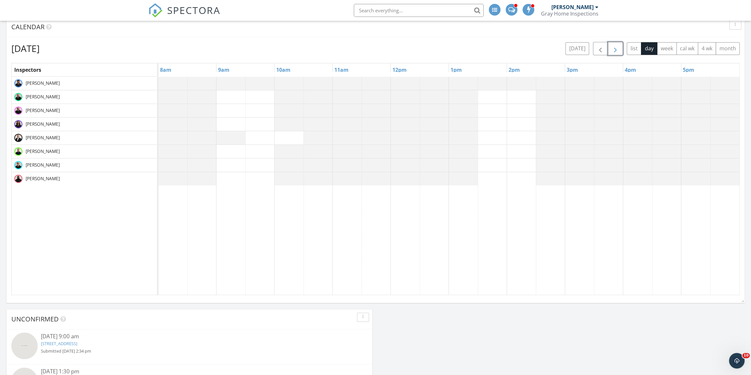
click at [616, 45] on span "button" at bounding box center [615, 49] width 8 height 8
drag, startPoint x: 235, startPoint y: 106, endPoint x: 240, endPoint y: 107, distance: 5.2
click at [238, 106] on div at bounding box center [448, 186] width 581 height 218
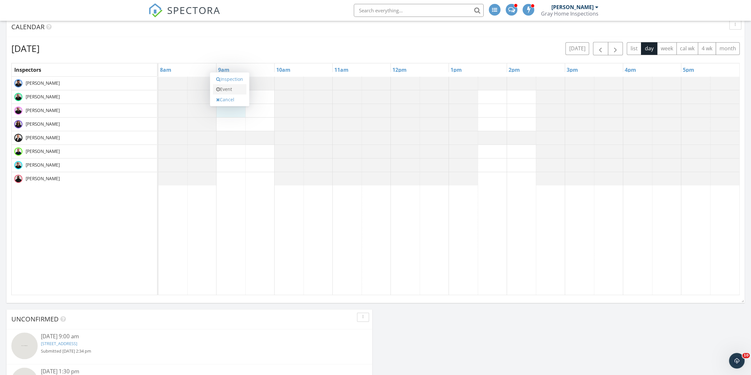
click at [238, 90] on link "Event" at bounding box center [229, 89] width 33 height 10
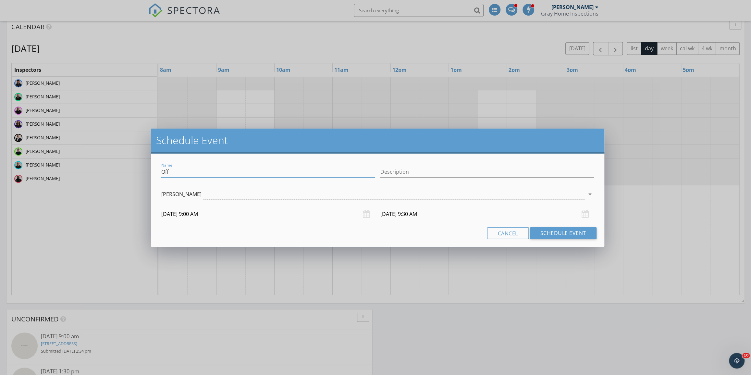
drag, startPoint x: 198, startPoint y: 169, endPoint x: 189, endPoint y: 170, distance: 8.9
click at [197, 169] on input "Off" at bounding box center [268, 171] width 214 height 11
drag, startPoint x: 189, startPoint y: 170, endPoint x: 148, endPoint y: 173, distance: 41.0
click at [159, 172] on div "Name Off" at bounding box center [268, 172] width 219 height 22
drag, startPoint x: 148, startPoint y: 173, endPoint x: 145, endPoint y: 175, distance: 3.7
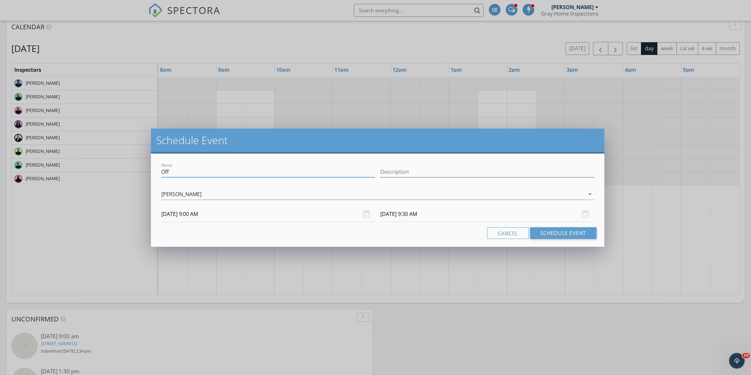
click at [143, 174] on div "Schedule Event Name Off Description [PERSON_NAME] arrow_drop_down [DATE] 9:00 A…" at bounding box center [375, 187] width 751 height 375
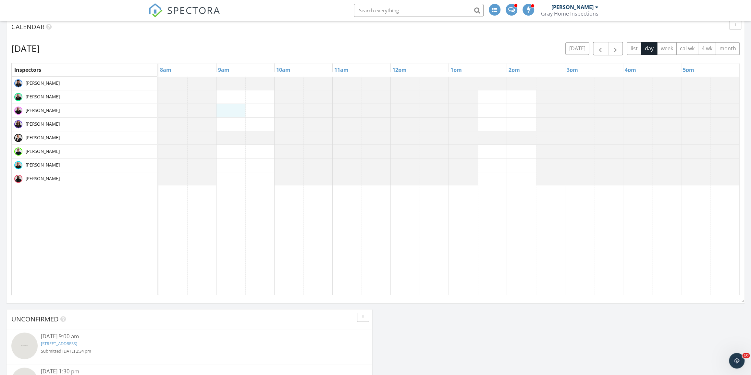
click at [227, 114] on div at bounding box center [448, 186] width 581 height 218
click at [226, 95] on link "Event" at bounding box center [229, 97] width 33 height 10
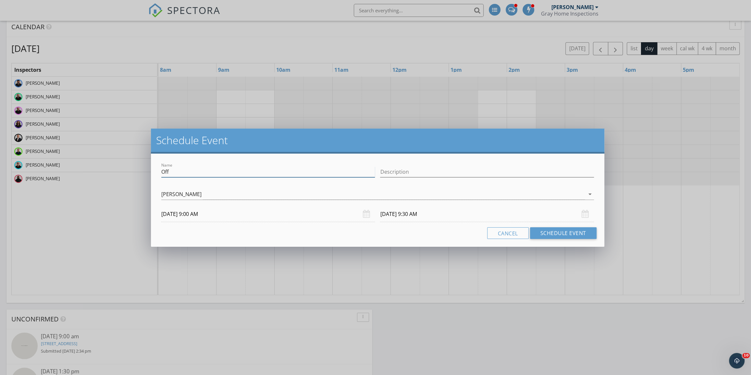
drag, startPoint x: 191, startPoint y: 169, endPoint x: 134, endPoint y: 165, distance: 57.3
click at [138, 165] on div "Schedule Event Name Off Description [PERSON_NAME] arrow_drop_down [DATE] 9:00 A…" at bounding box center [375, 187] width 751 height 375
type input "Delivery Day"
click at [459, 225] on div "Name Delivery Day Description check_box_outline_blank [PERSON_NAME] check_box_o…" at bounding box center [377, 199] width 453 height 93
click at [450, 214] on input "[DATE] 9:30 AM" at bounding box center [487, 214] width 214 height 16
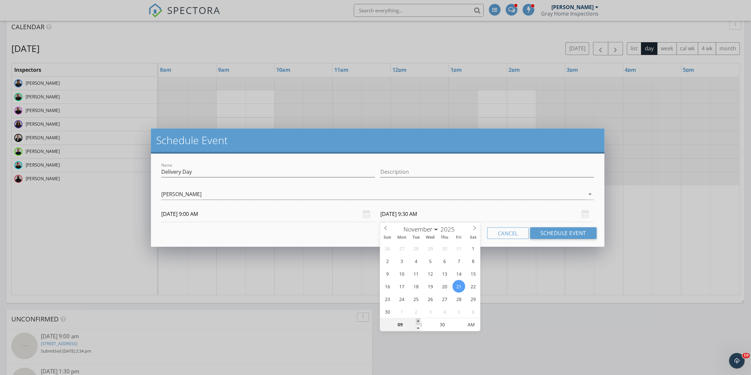
type input "10"
type input "[DATE] 10:30 AM"
click at [420, 319] on span at bounding box center [418, 321] width 5 height 6
type input "11"
type input "[DATE] 11:30 AM"
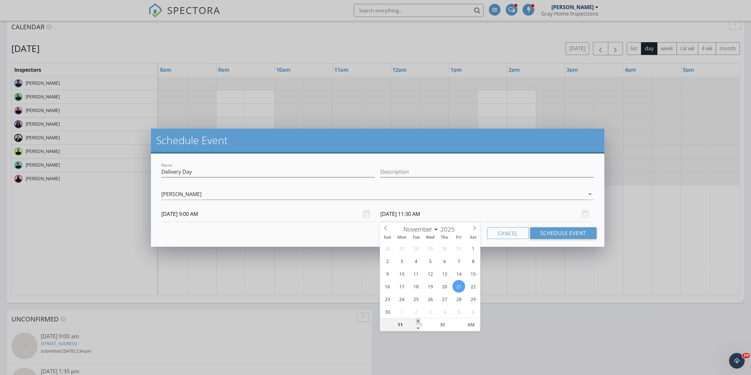
click at [420, 320] on span at bounding box center [418, 321] width 5 height 6
type input "12"
type input "[DATE] 12:30 PM"
click at [419, 320] on span at bounding box center [418, 321] width 5 height 6
type input "01"
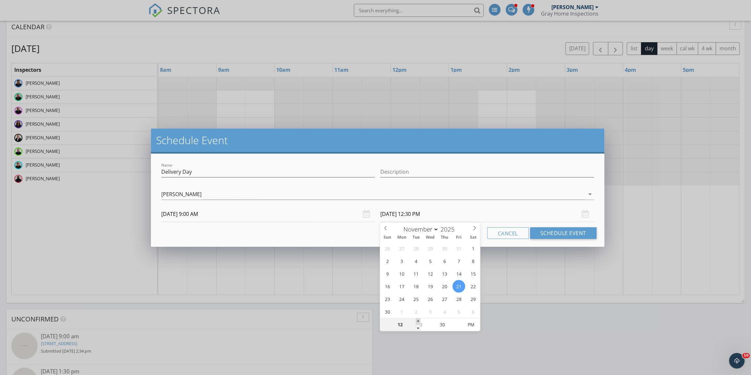
type input "[DATE] 1:30 PM"
click at [418, 320] on span at bounding box center [418, 321] width 5 height 6
type input "02"
type input "[DATE] 2:30 PM"
click at [418, 320] on span at bounding box center [418, 321] width 5 height 6
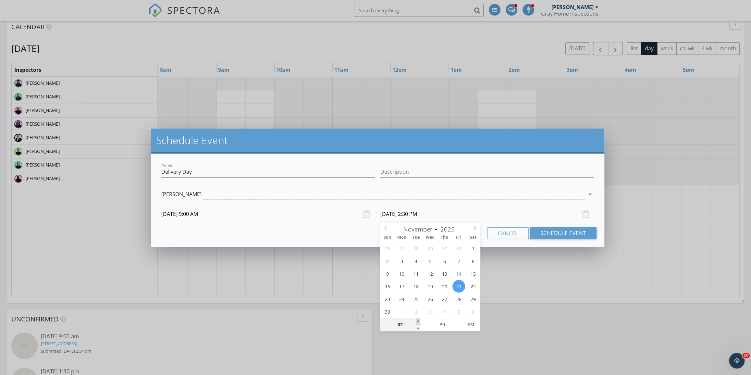
type input "03"
type input "[DATE] 3:30 PM"
click at [418, 320] on span at bounding box center [418, 321] width 5 height 6
click at [551, 231] on button "Schedule Event" at bounding box center [563, 233] width 67 height 12
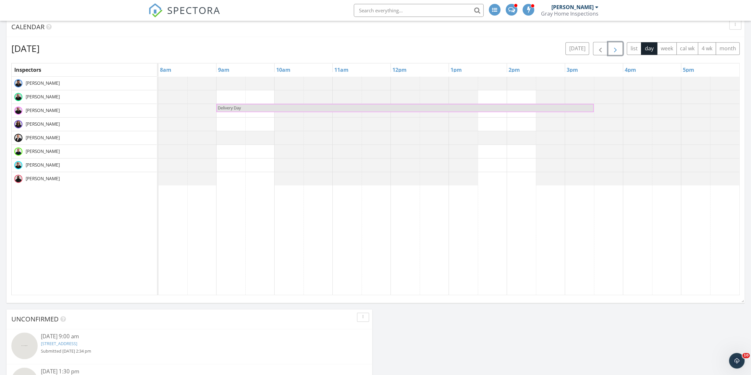
click at [610, 46] on button "button" at bounding box center [615, 48] width 15 height 13
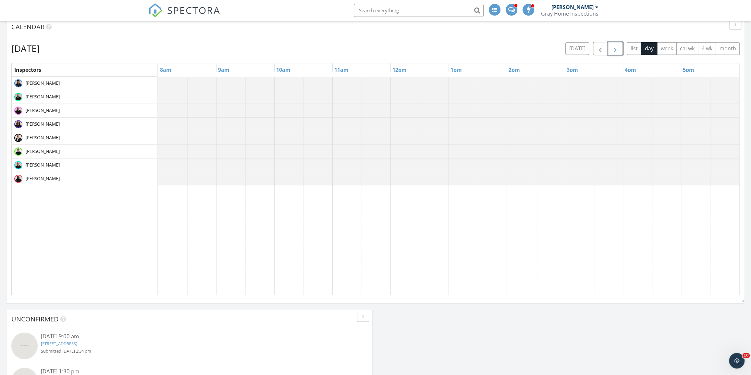
click at [611, 47] on button "button" at bounding box center [615, 48] width 15 height 13
click at [612, 47] on span "button" at bounding box center [615, 49] width 8 height 8
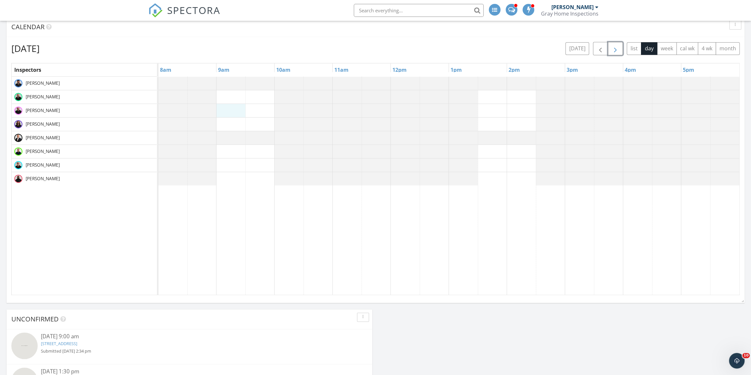
click at [230, 107] on div at bounding box center [448, 186] width 581 height 218
click at [236, 93] on link "Event" at bounding box center [229, 91] width 33 height 10
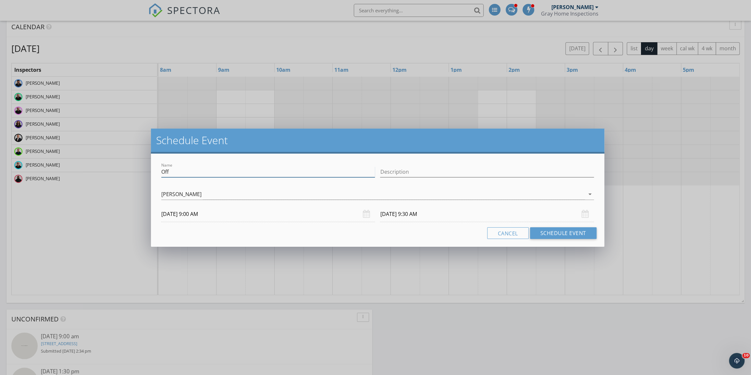
drag, startPoint x: 167, startPoint y: 171, endPoint x: 139, endPoint y: 172, distance: 28.2
click at [136, 172] on div "Schedule Event Name Off Description [PERSON_NAME] arrow_drop_down [DATE] 9:00 A…" at bounding box center [375, 187] width 751 height 375
type input "B"
type input "Off"
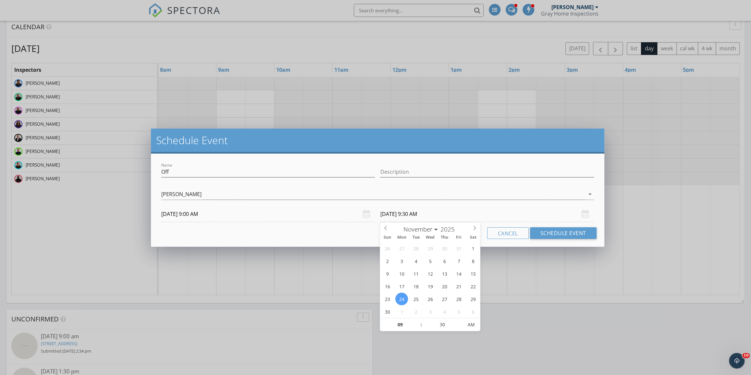
click at [393, 216] on input "[DATE] 9:30 AM" at bounding box center [487, 214] width 214 height 16
select select "11"
type input "[DATE] 9:30 AM"
drag, startPoint x: 562, startPoint y: 234, endPoint x: 465, endPoint y: 208, distance: 100.4
click at [466, 198] on div "Name Off Description check_box_outline_blank [PERSON_NAME] check_box_outline_bl…" at bounding box center [377, 199] width 453 height 93
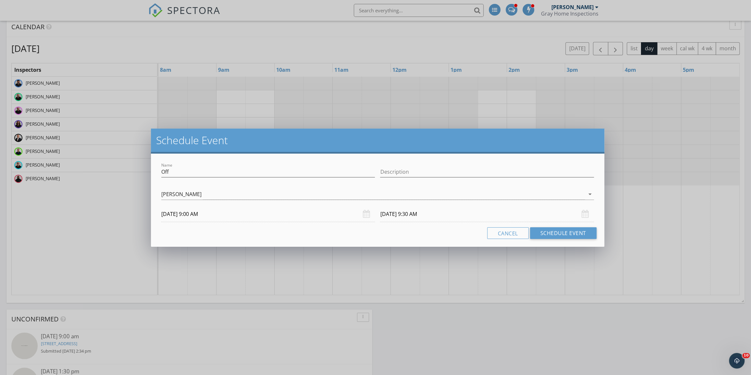
click at [465, 208] on input "[DATE] 9:30 AM" at bounding box center [487, 214] width 214 height 16
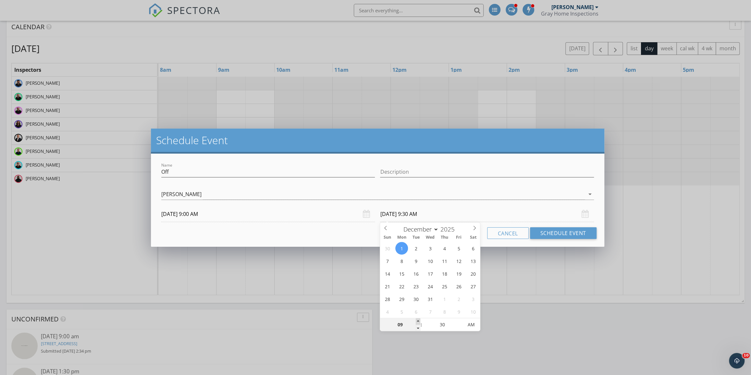
type input "10"
type input "[DATE] 10:30 AM"
click at [417, 320] on span at bounding box center [418, 321] width 5 height 6
type input "11"
type input "[DATE] 11:30 AM"
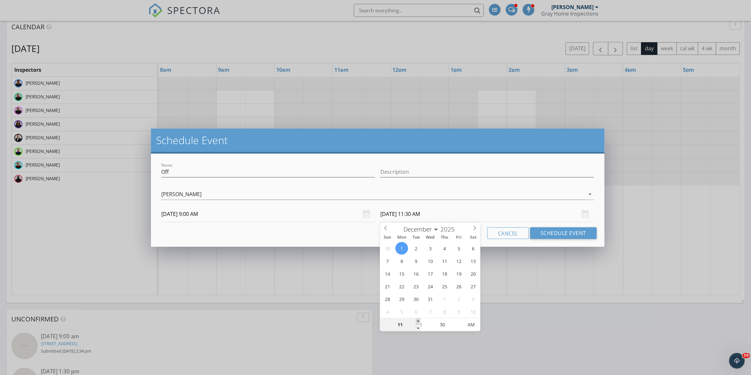
click at [417, 320] on span at bounding box center [418, 321] width 5 height 6
type input "12"
type input "[DATE] 12:30 PM"
click at [417, 320] on span at bounding box center [418, 321] width 5 height 6
type input "01"
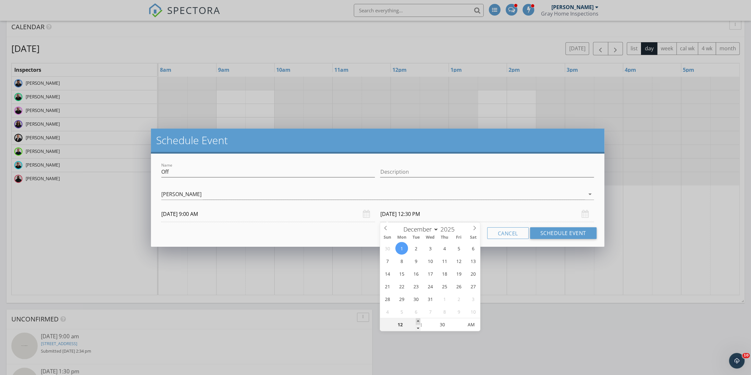
type input "[DATE] 1:30 PM"
click at [417, 320] on span at bounding box center [418, 321] width 5 height 6
type input "02"
type input "[DATE] 2:30 PM"
click at [417, 320] on span at bounding box center [418, 321] width 5 height 6
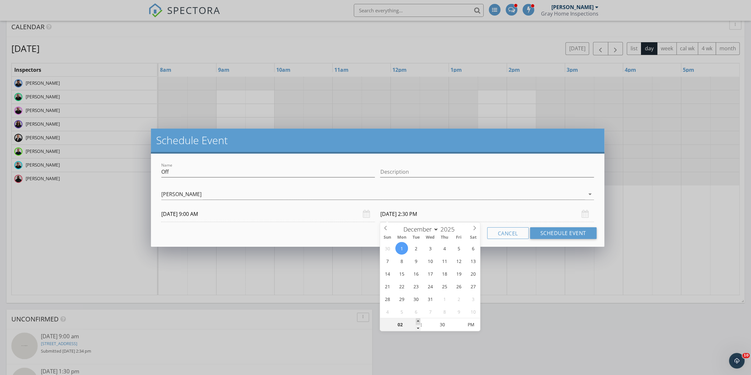
type input "03"
type input "[DATE] 3:30 PM"
click at [417, 320] on span at bounding box center [418, 321] width 5 height 6
type input "04"
type input "[DATE] 4:30 PM"
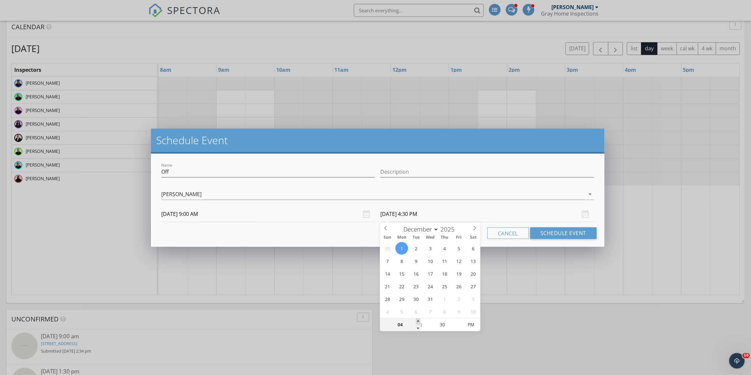
click at [417, 320] on span at bounding box center [418, 321] width 5 height 6
click at [548, 232] on button "Schedule Event" at bounding box center [563, 233] width 67 height 12
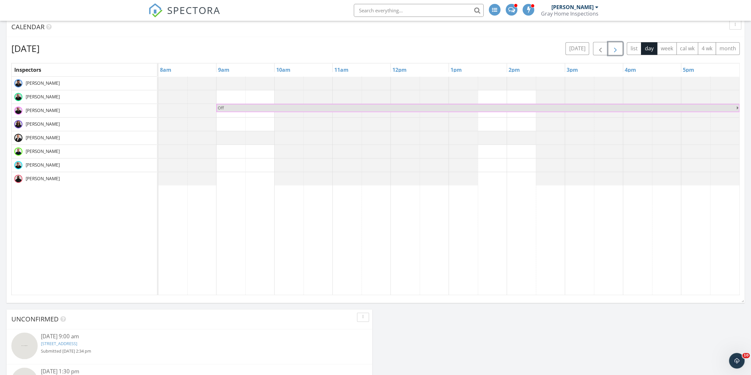
click at [611, 49] on button "button" at bounding box center [615, 48] width 15 height 13
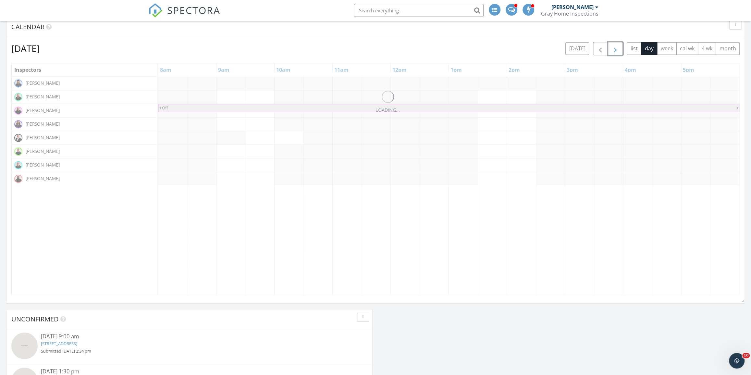
click at [611, 49] on button "button" at bounding box center [615, 48] width 15 height 13
click at [612, 49] on span "button" at bounding box center [615, 49] width 8 height 8
